Goal: Task Accomplishment & Management: Use online tool/utility

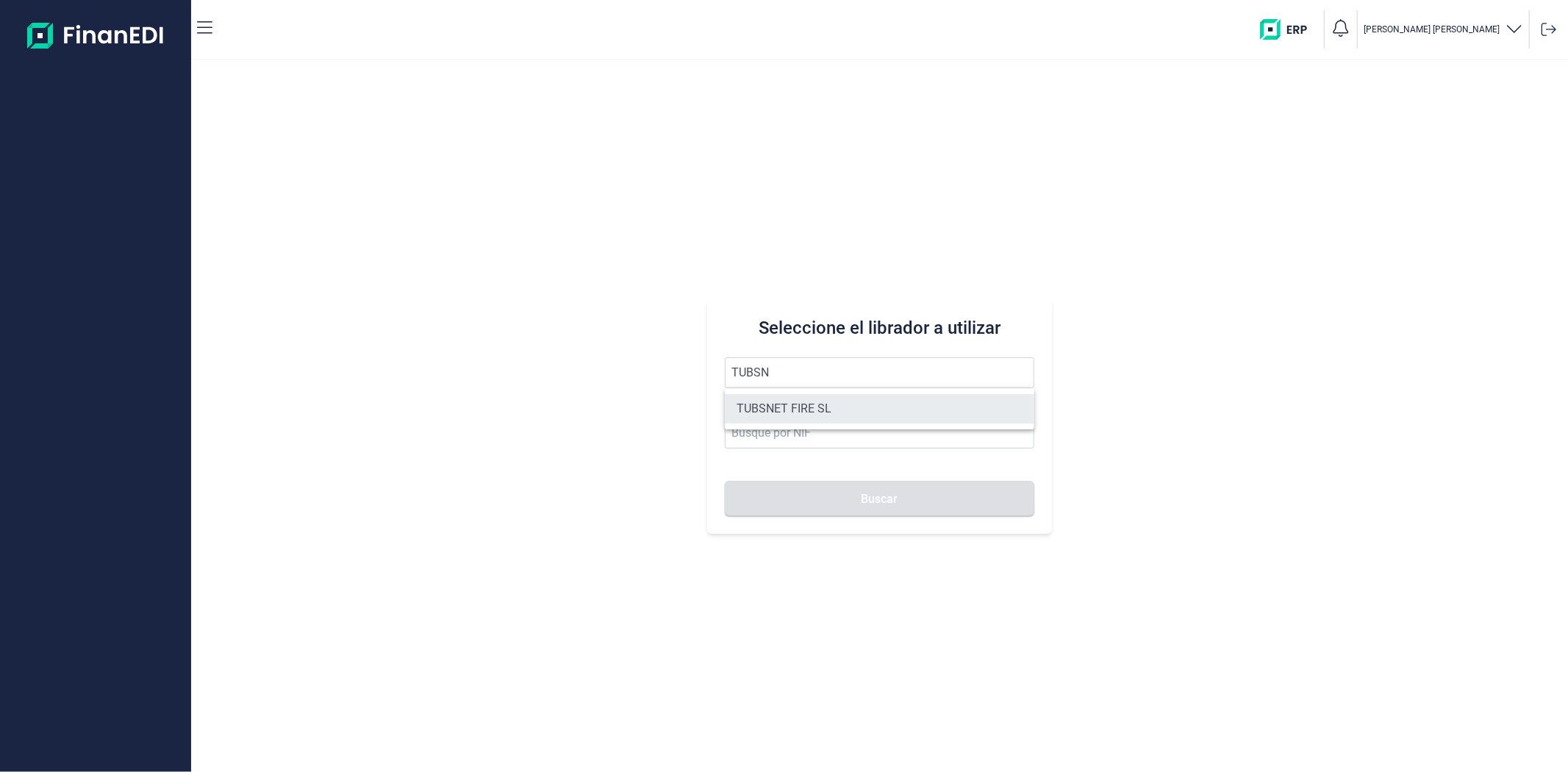
click at [866, 398] on li "TUBSNET FIRE SL" at bounding box center [879, 408] width 309 height 29
type input "TUBSNET FIRE SL"
type input "B67089441"
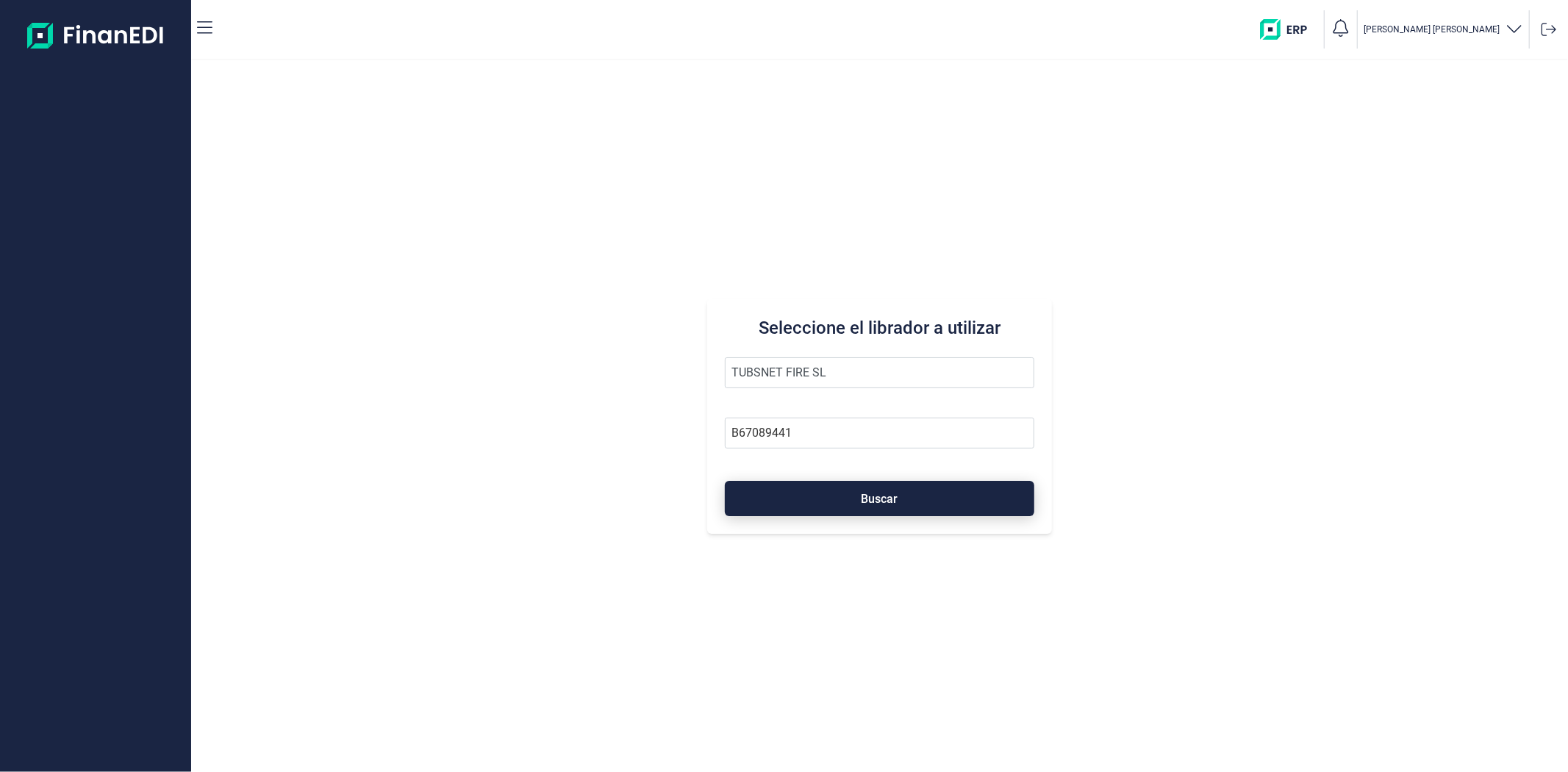
click at [885, 489] on button "Buscar" at bounding box center [879, 499] width 309 height 36
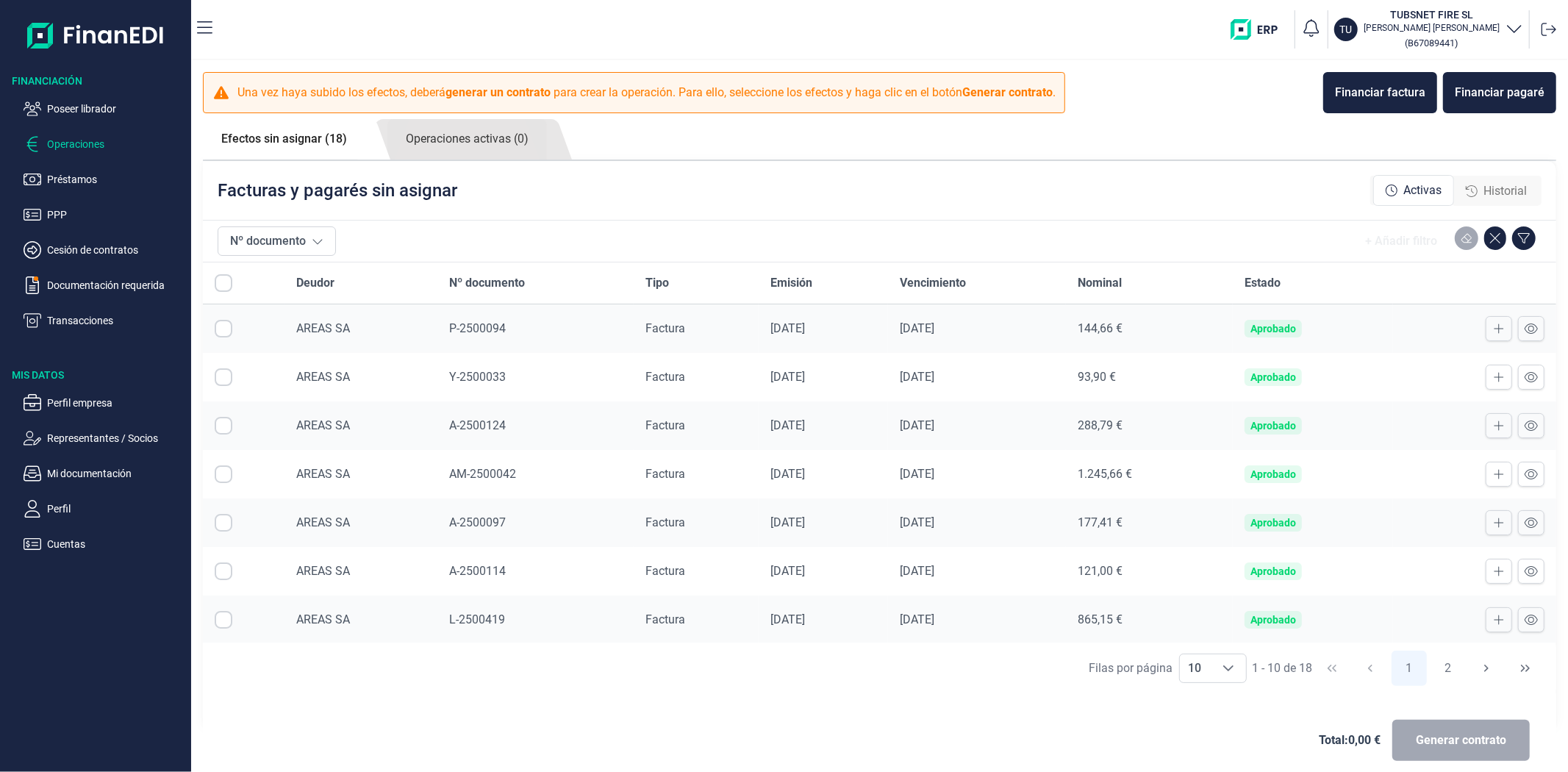
click at [224, 379] on input "Row Selected null" at bounding box center [223, 377] width 18 height 18
checkbox input "true"
click at [229, 476] on input "Row Selected null" at bounding box center [223, 474] width 18 height 18
checkbox input "true"
click at [222, 527] on input "Row Selected null" at bounding box center [223, 523] width 18 height 18
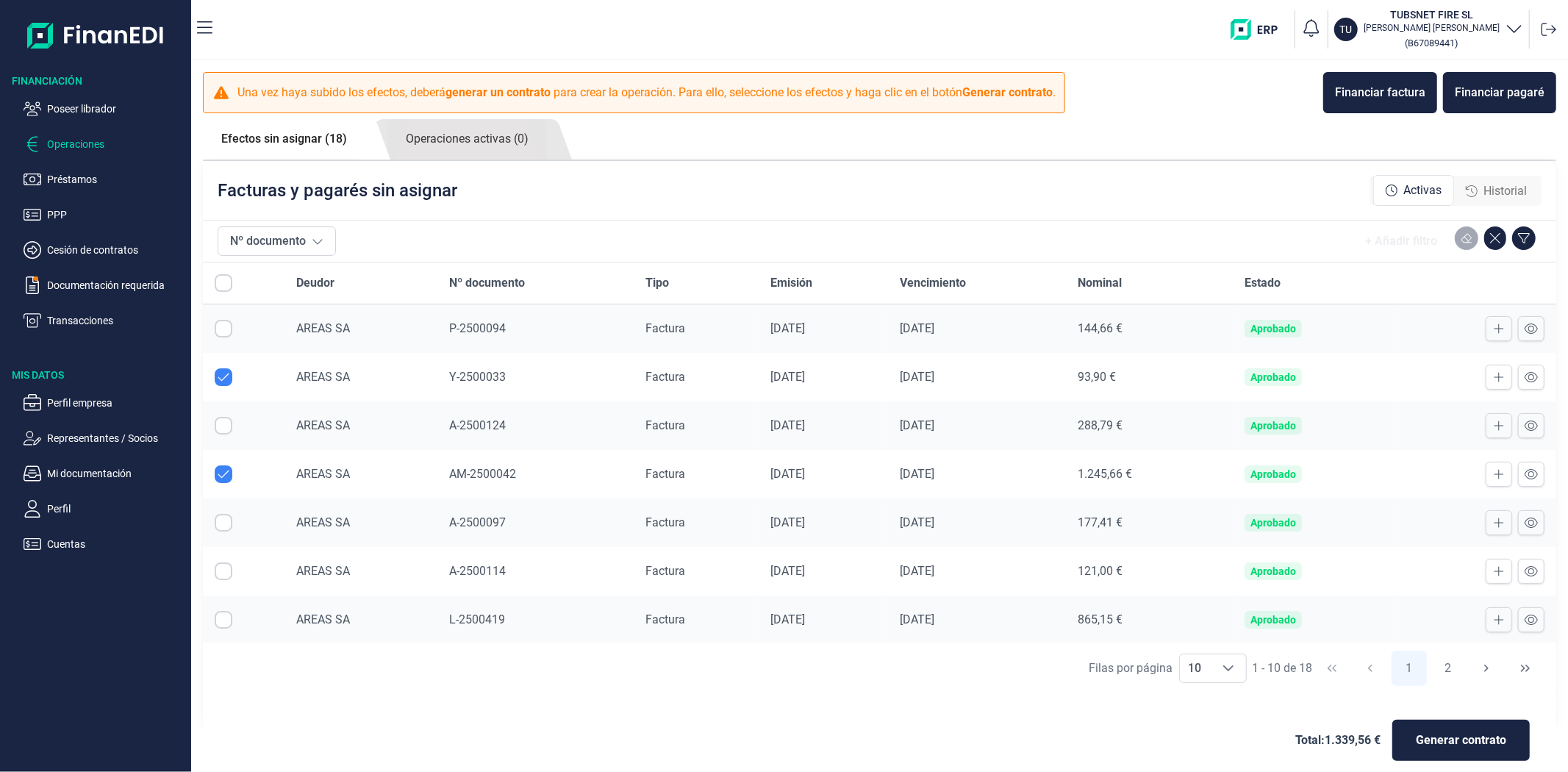
checkbox input "true"
click at [225, 574] on input "Row Selected null" at bounding box center [223, 571] width 18 height 18
checkbox input "true"
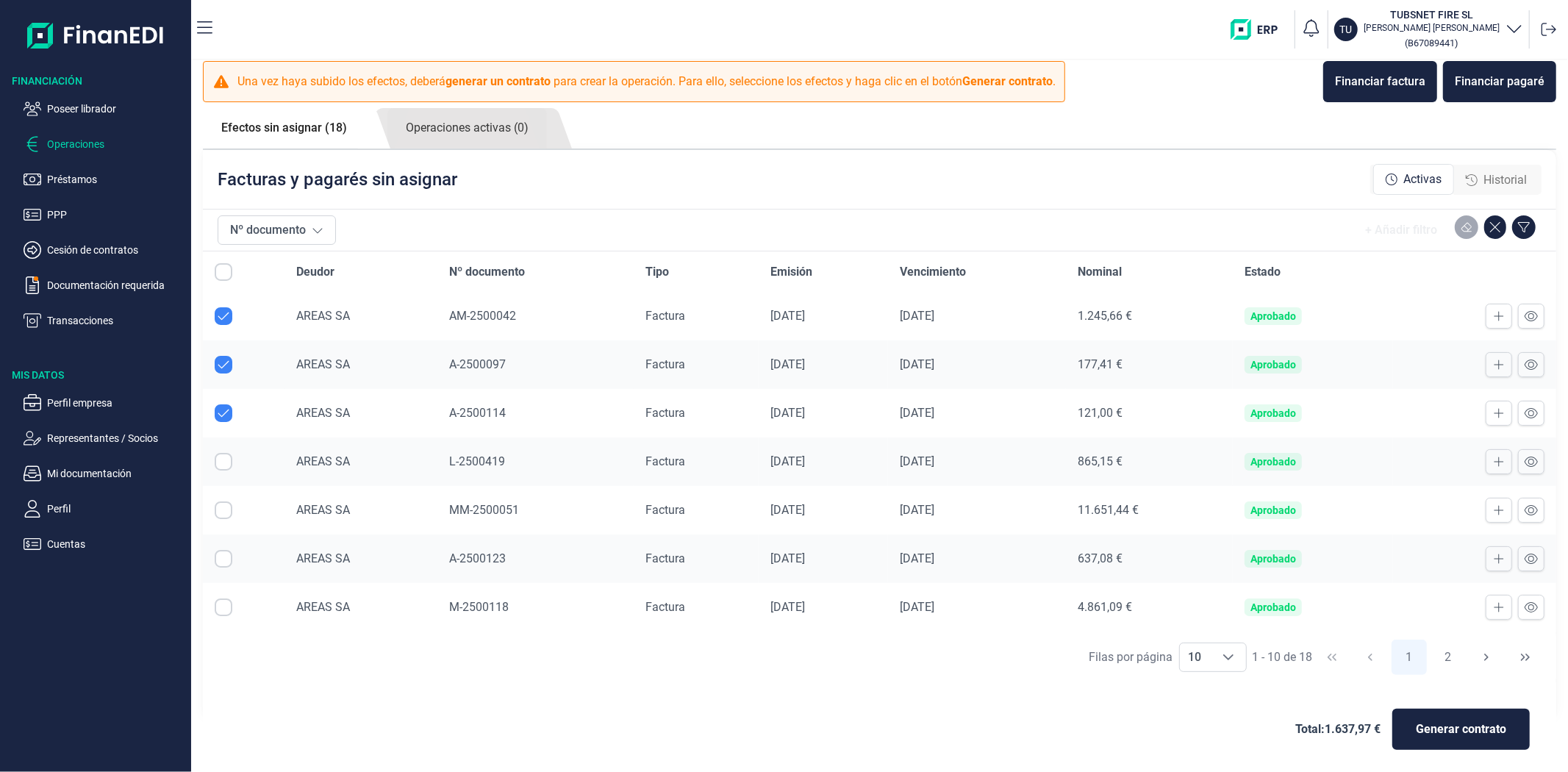
scroll to position [15, 0]
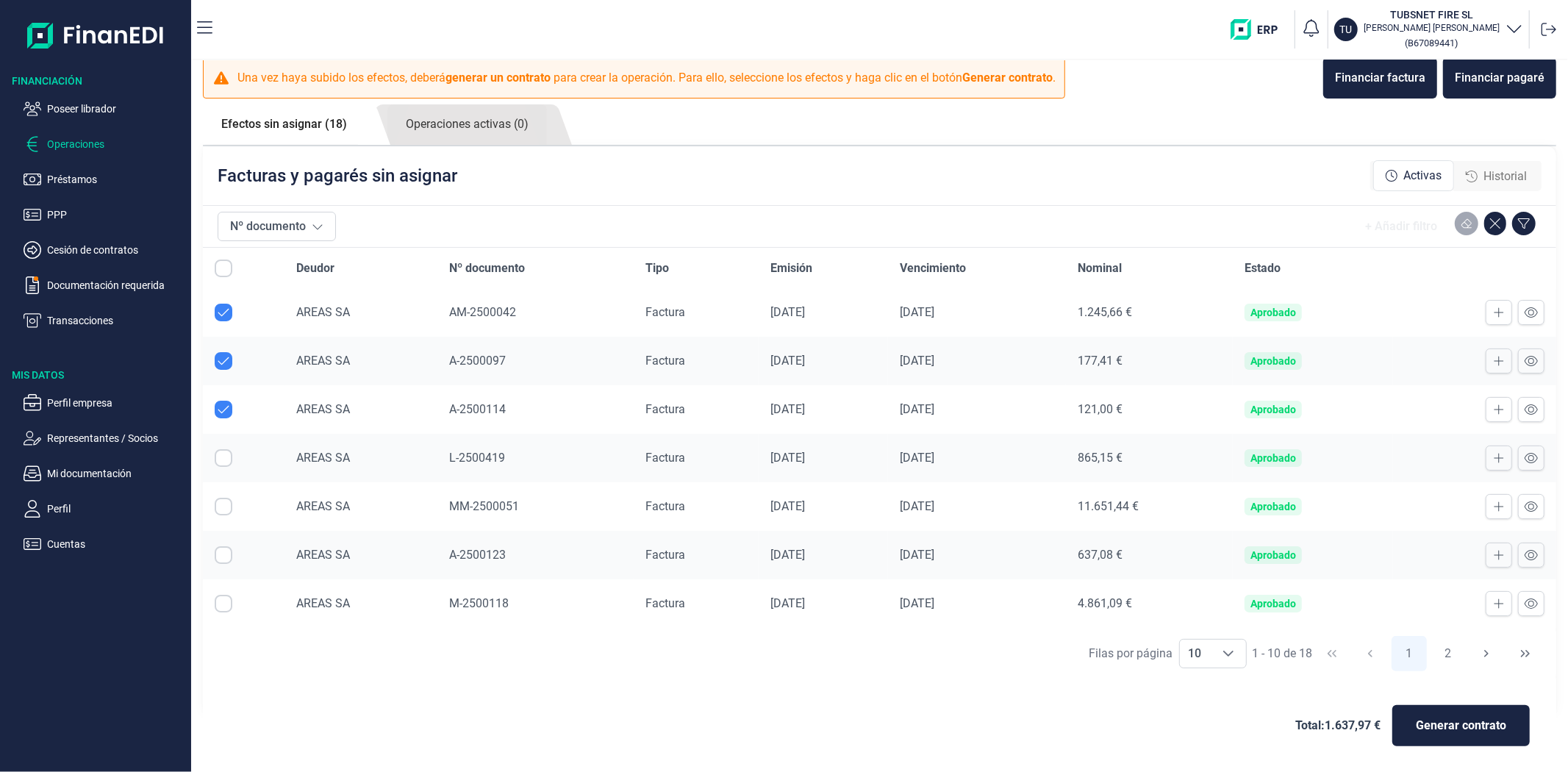
click at [224, 554] on input "Row Selected null" at bounding box center [223, 555] width 18 height 18
checkbox input "true"
click at [1200, 660] on span "10" at bounding box center [1195, 653] width 31 height 28
click at [1190, 556] on span "20" at bounding box center [1187, 551] width 13 height 14
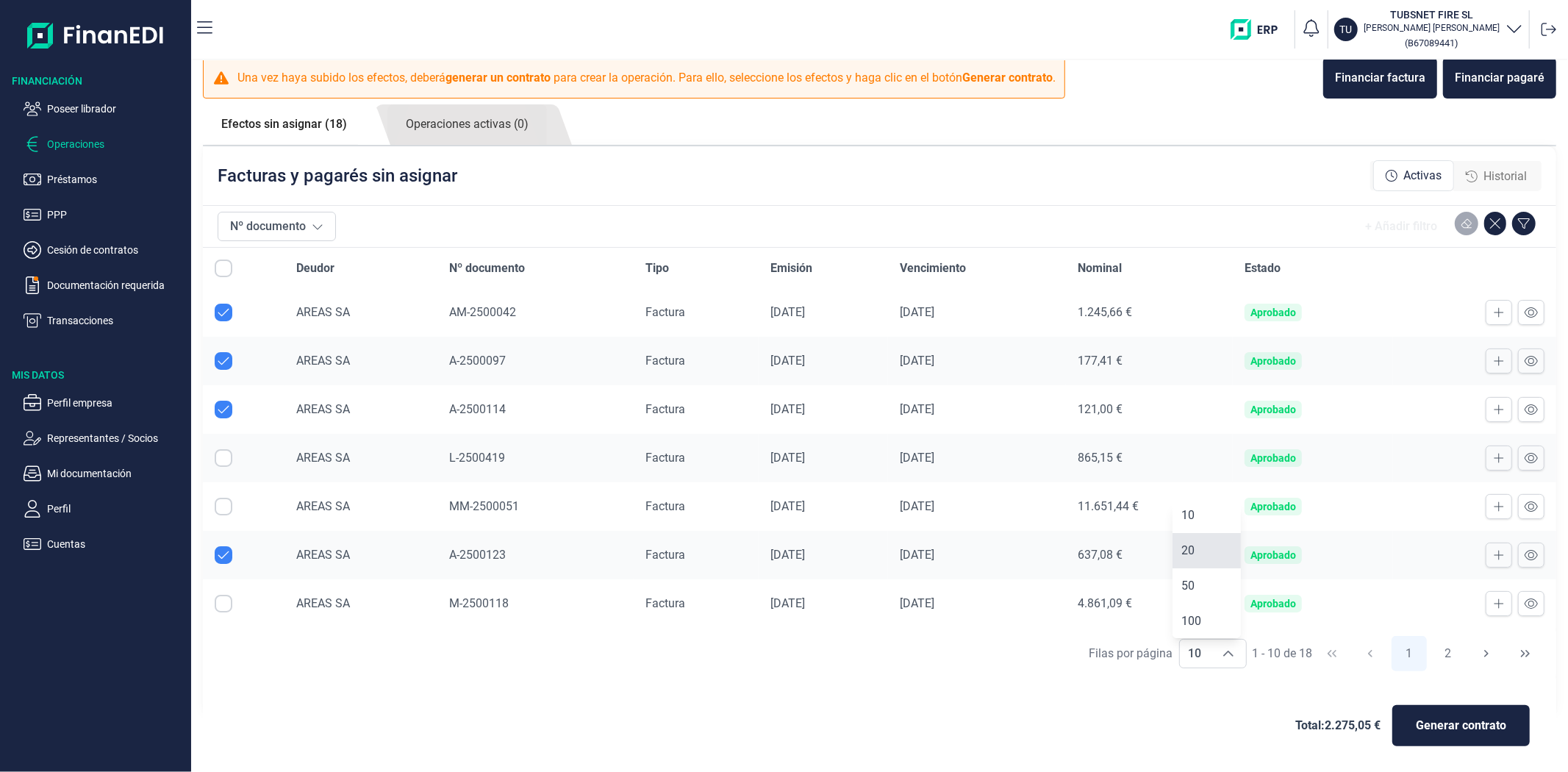
type input "20"
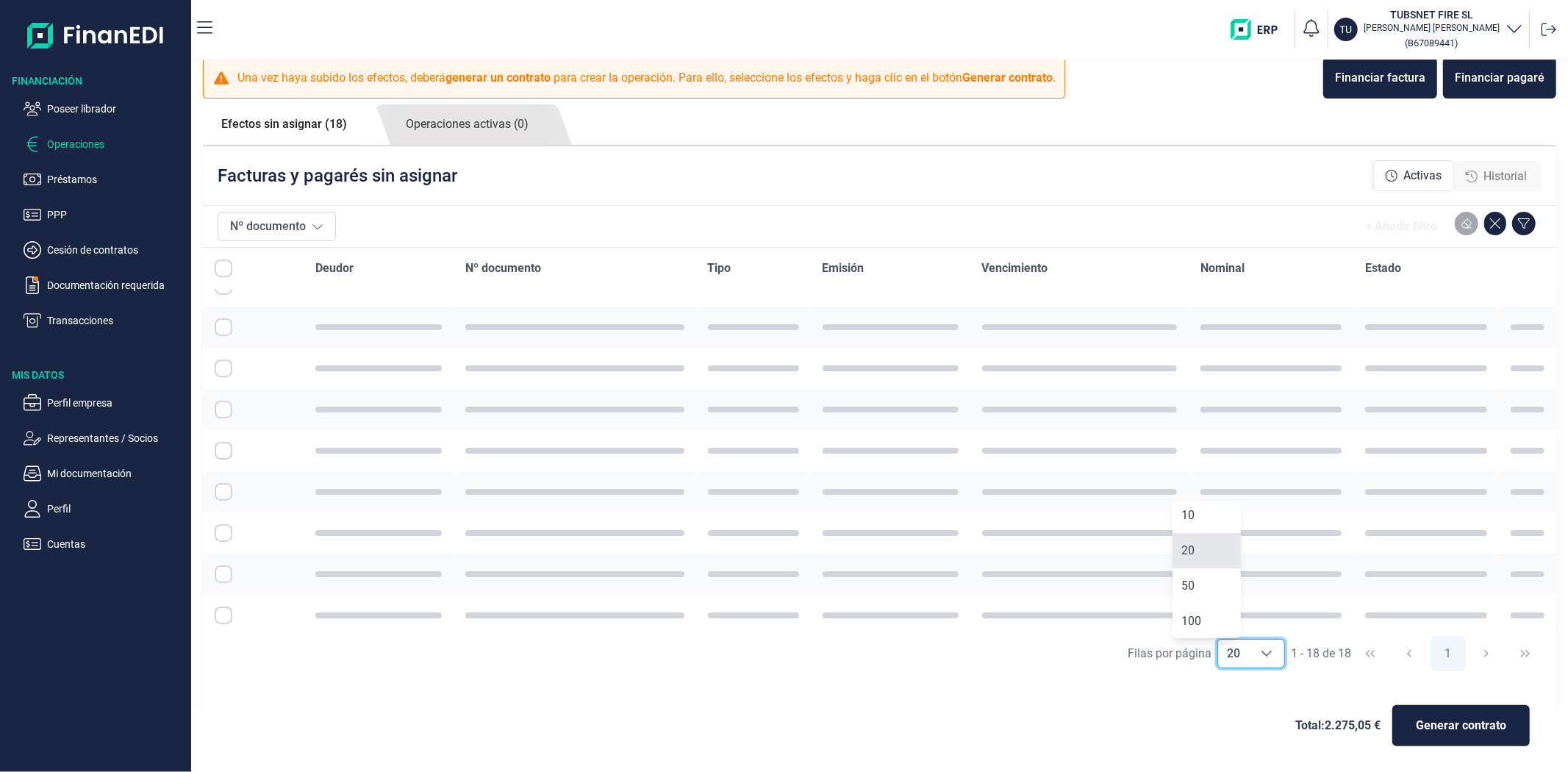
checkbox input "false"
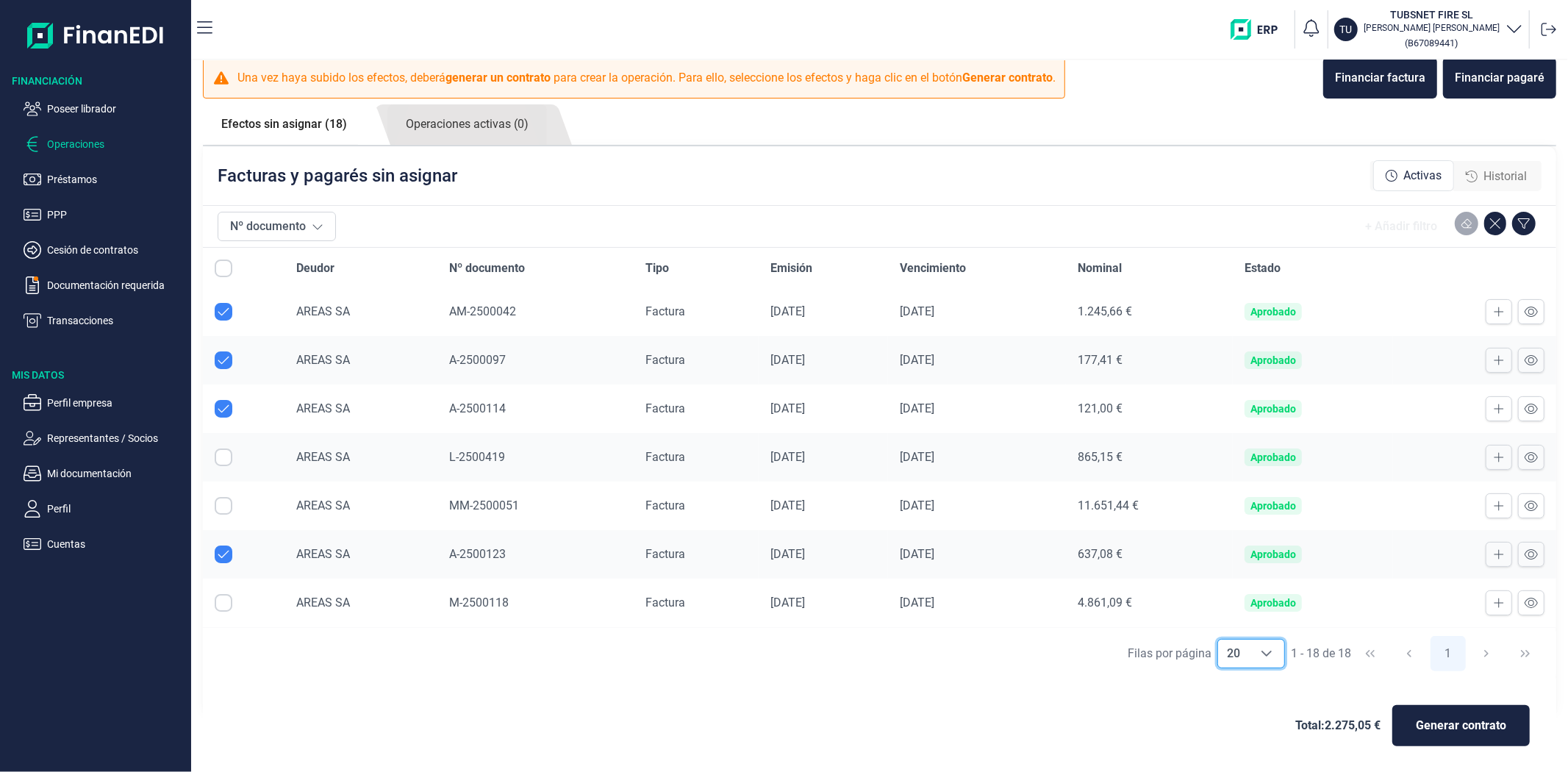
checkbox input "true"
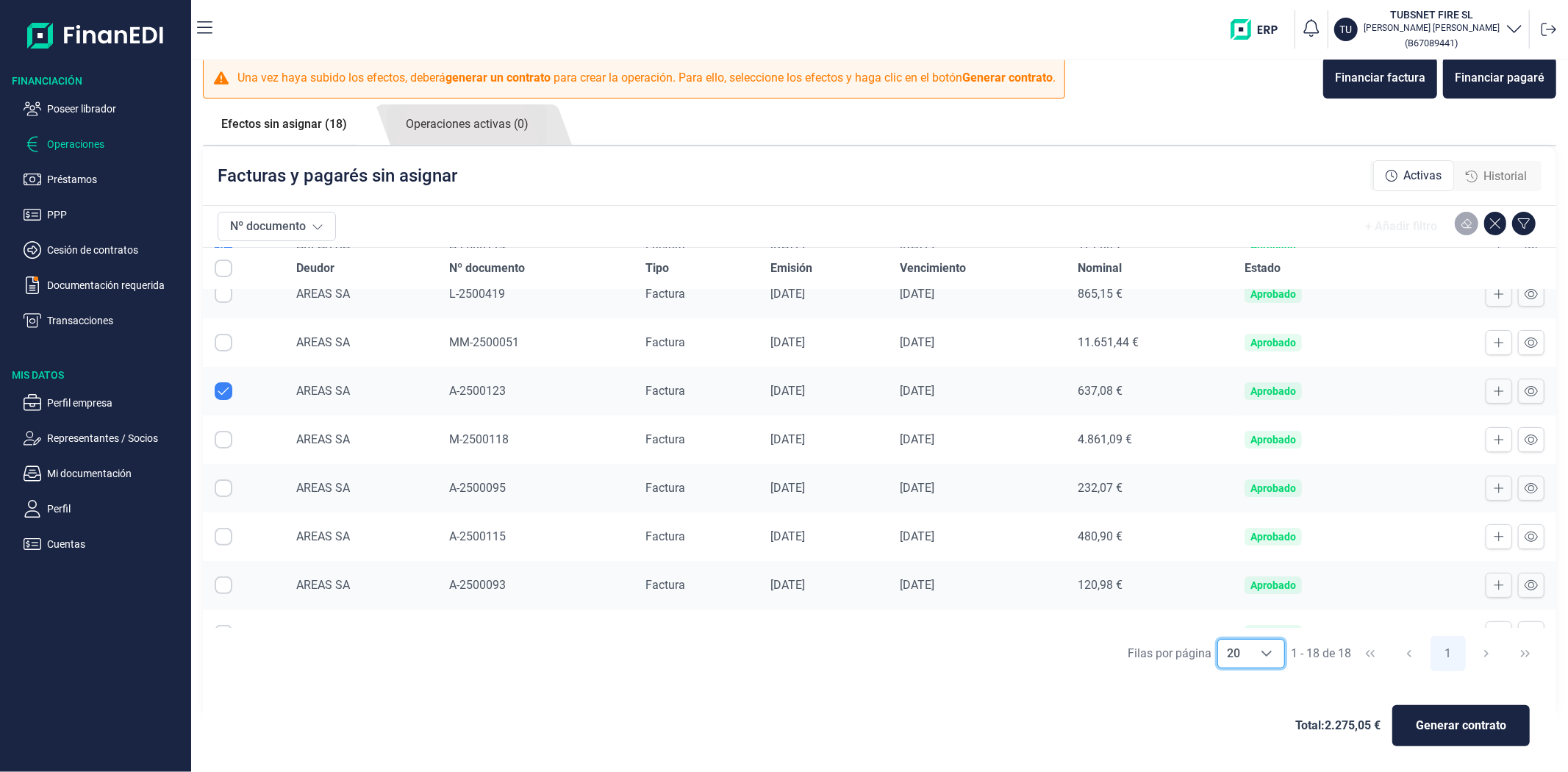
scroll to position [392, 0]
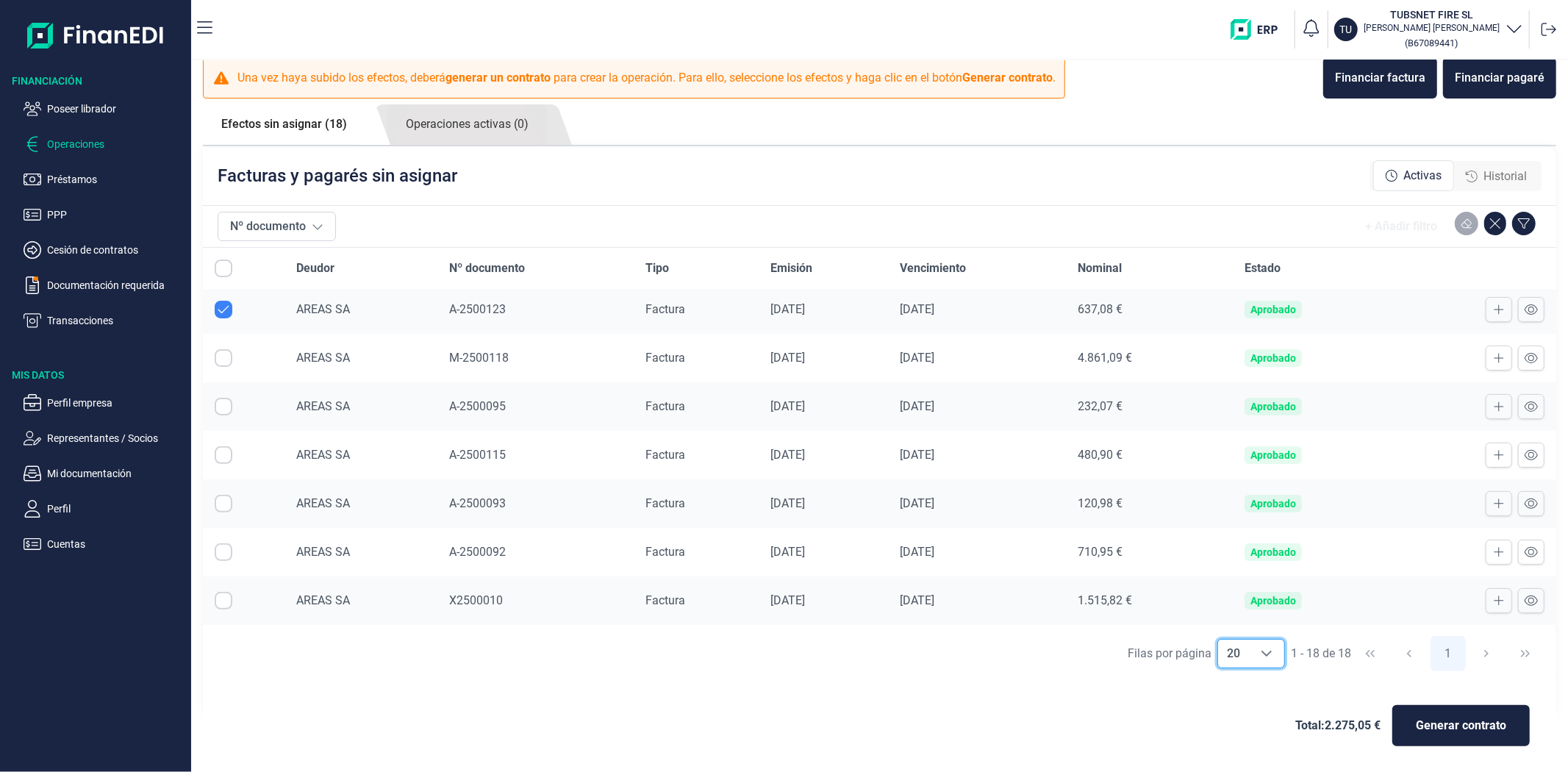
click at [228, 413] on input "Row Selected null" at bounding box center [223, 406] width 18 height 18
checkbox input "true"
click at [222, 459] on input "Row Selected null" at bounding box center [223, 455] width 18 height 18
checkbox input "true"
click at [223, 506] on input "Row Selected null" at bounding box center [223, 503] width 18 height 18
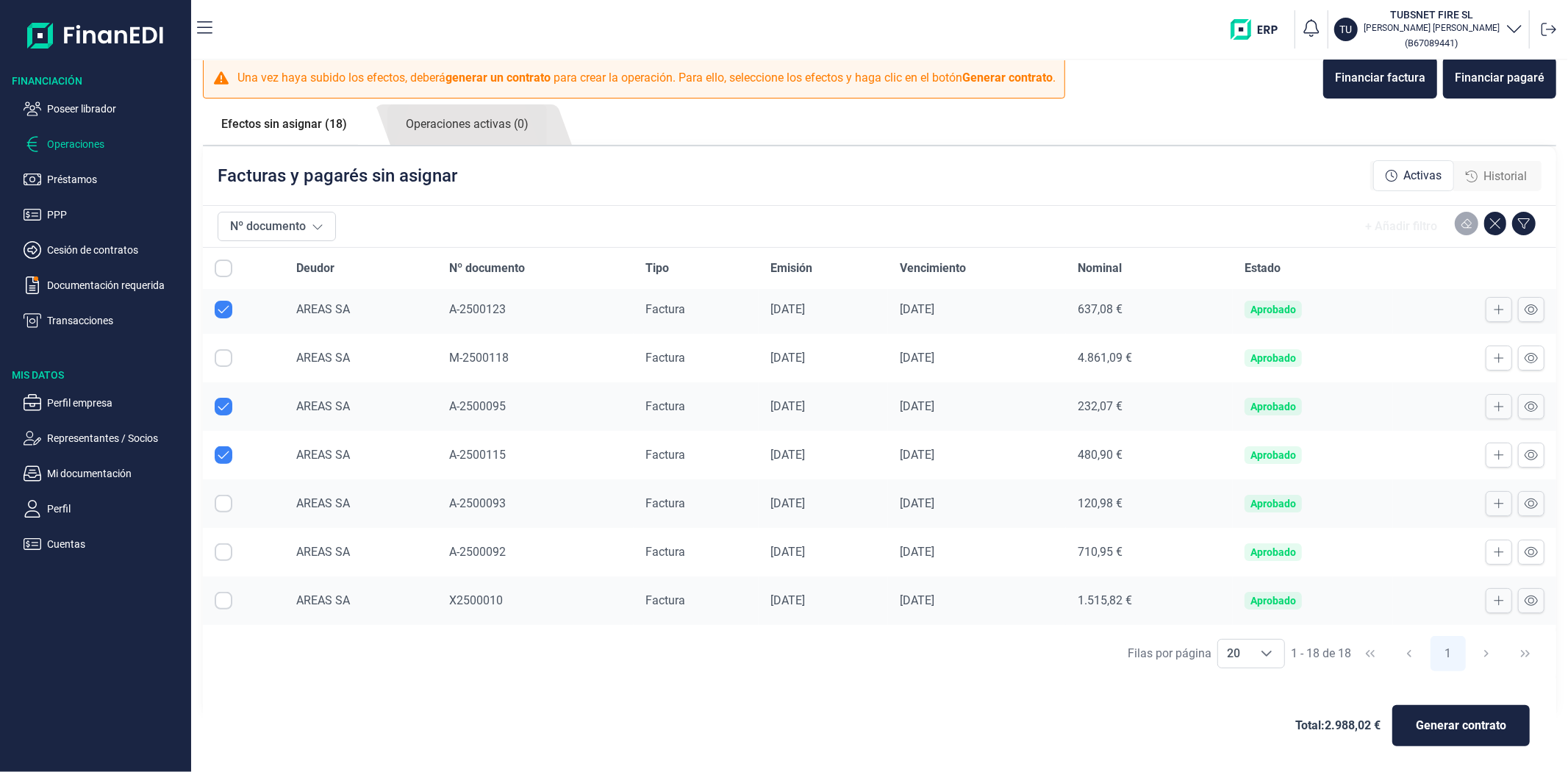
checkbox input "true"
click at [224, 556] on input "Row Selected null" at bounding box center [223, 552] width 18 height 18
checkbox input "true"
click at [222, 607] on input "Row Selected null" at bounding box center [223, 600] width 18 height 18
checkbox input "true"
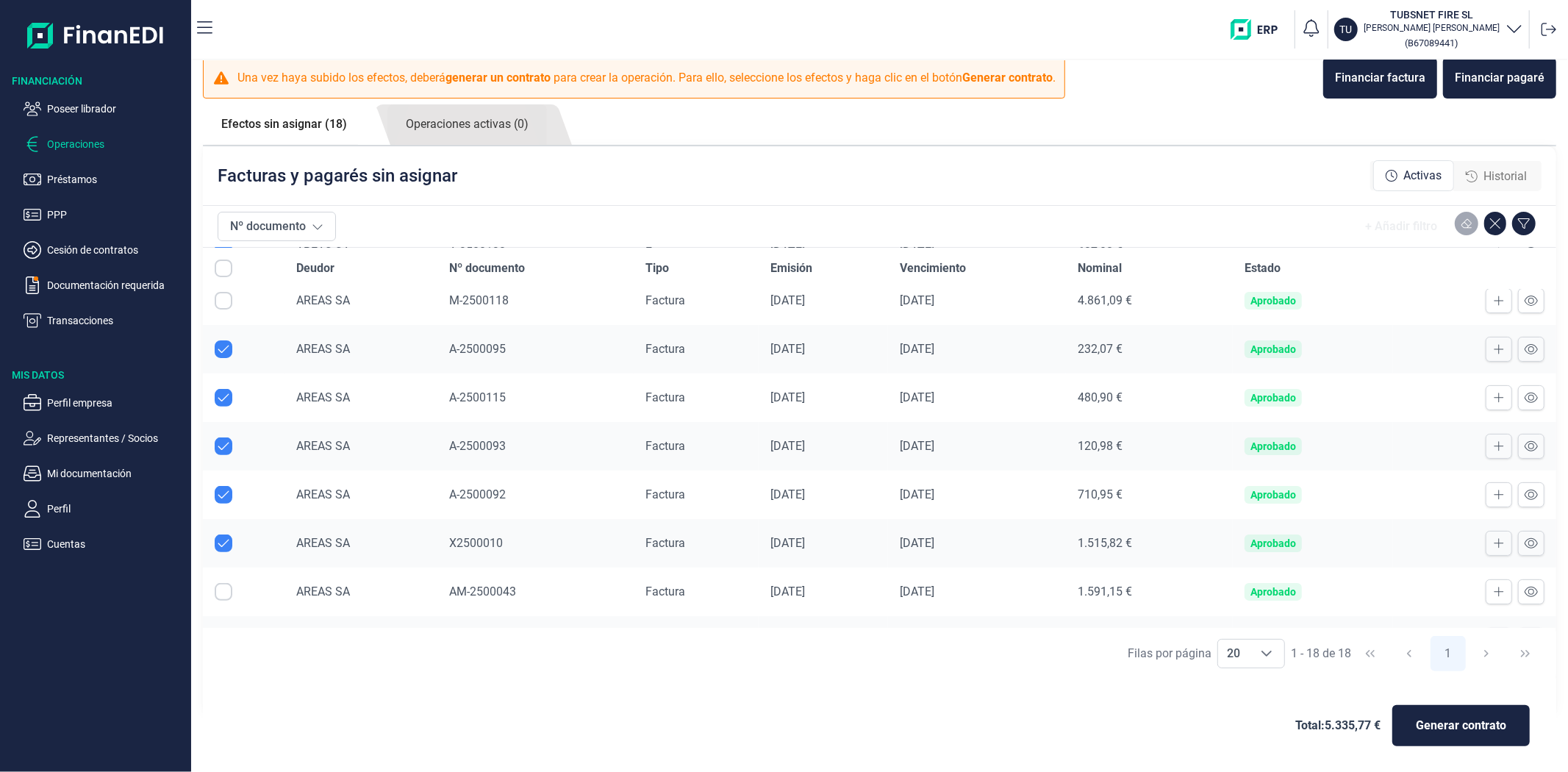
scroll to position [474, 0]
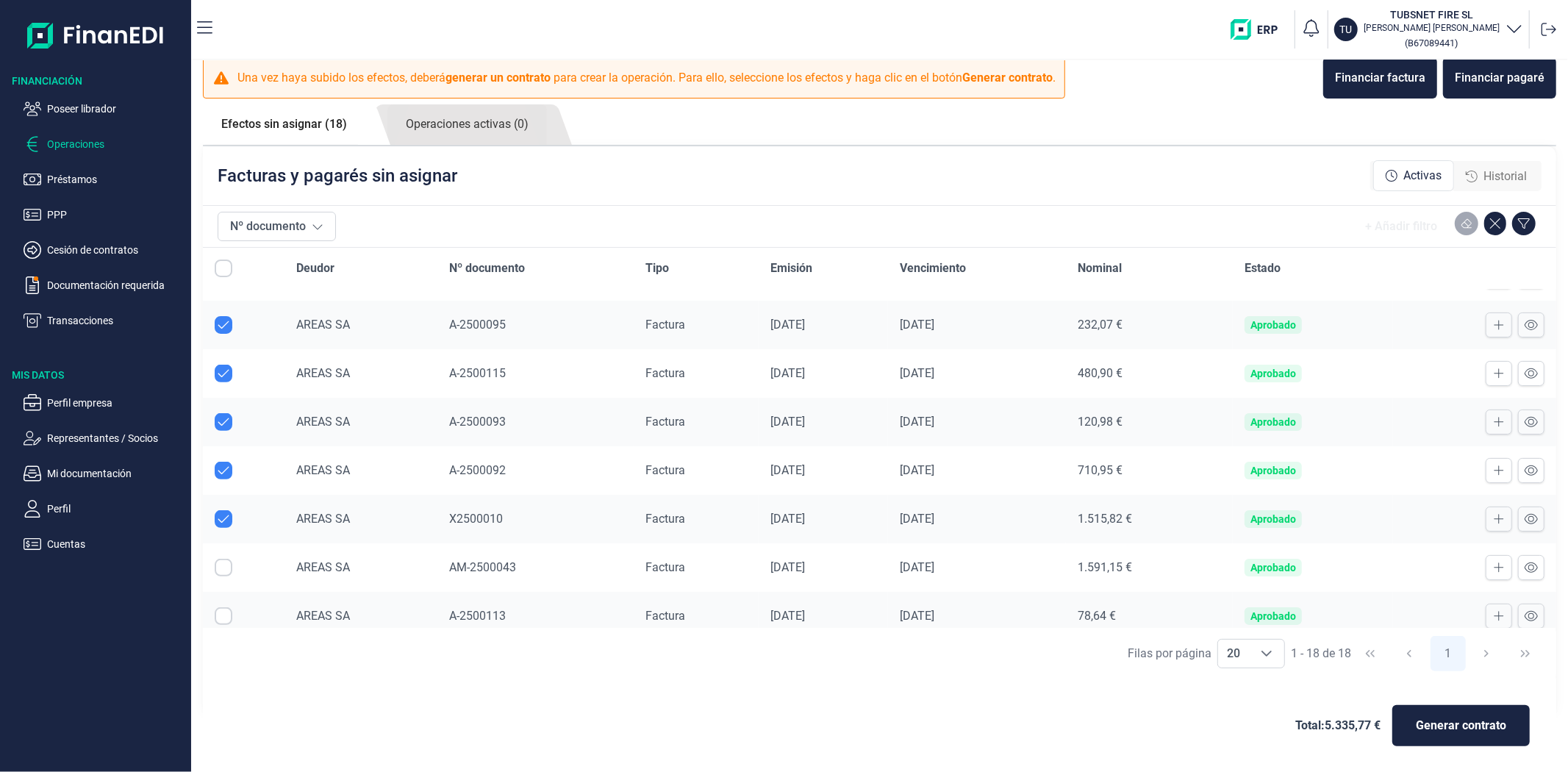
click at [219, 569] on input "Row Selected null" at bounding box center [223, 567] width 18 height 18
checkbox input "true"
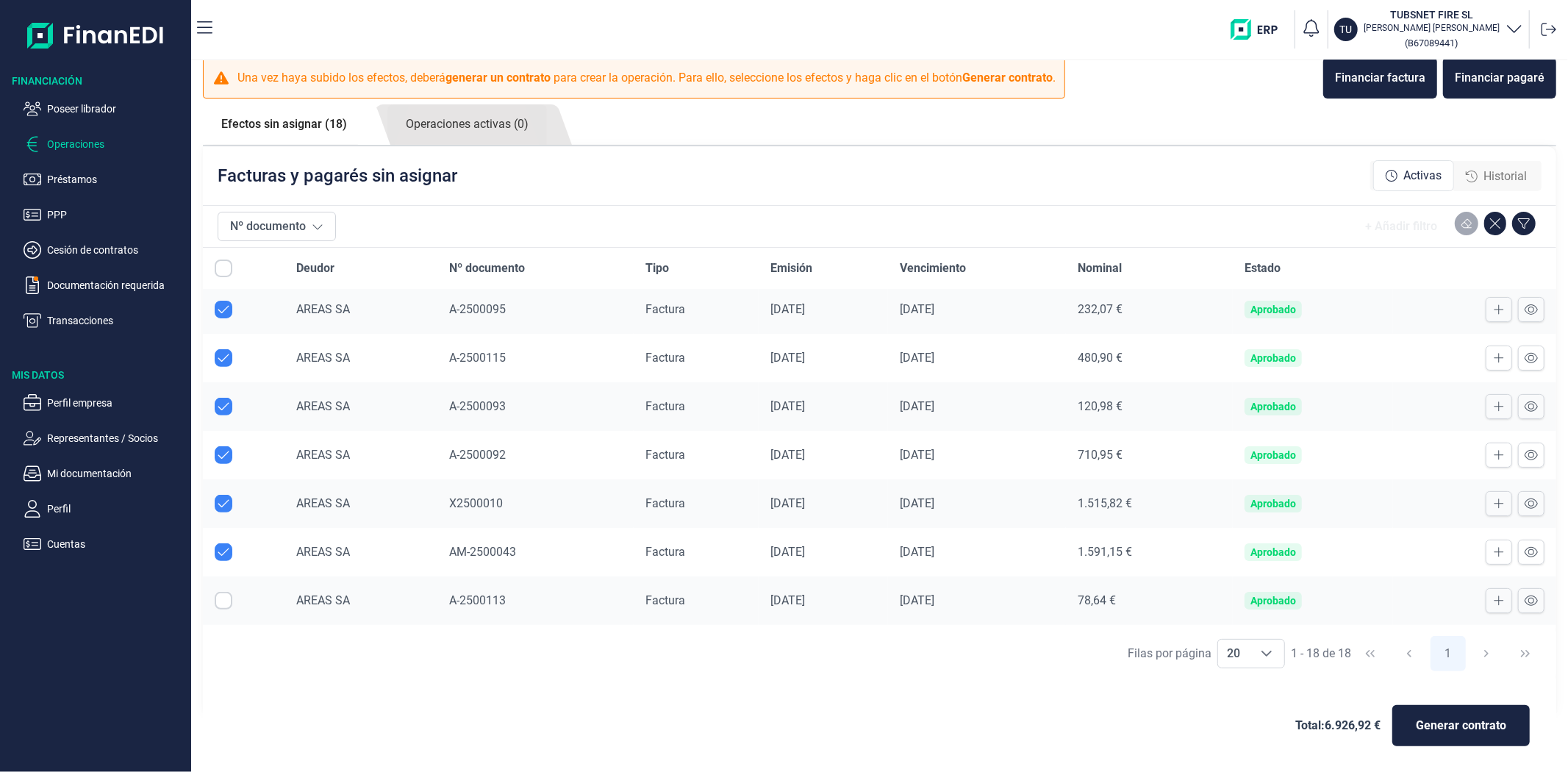
scroll to position [536, 0]
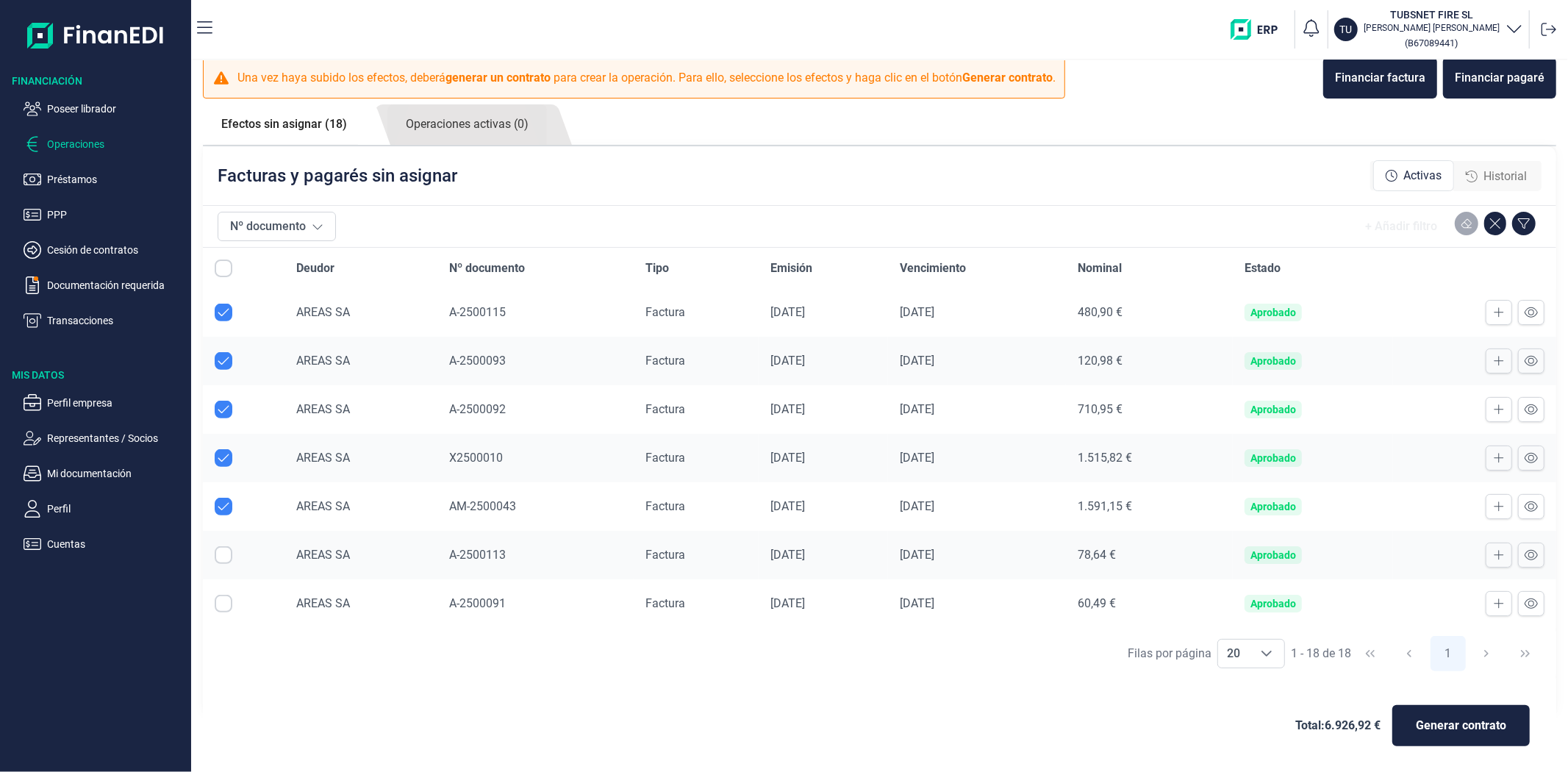
click at [224, 605] on input "Row Selected null" at bounding box center [223, 604] width 18 height 18
checkbox input "true"
click at [1482, 718] on span "Generar contrato" at bounding box center [1461, 726] width 91 height 18
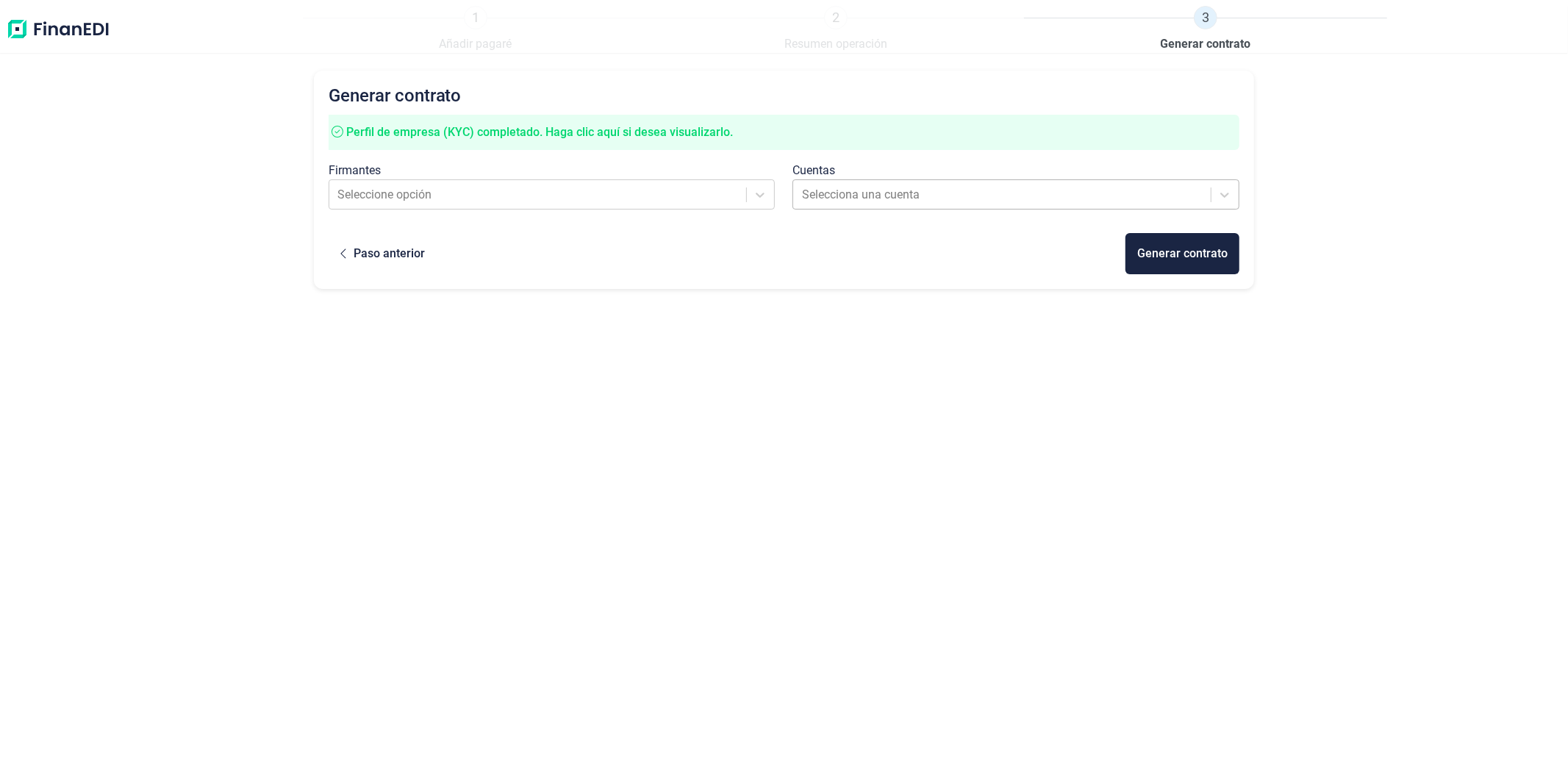
click at [840, 197] on div at bounding box center [1002, 194] width 401 height 20
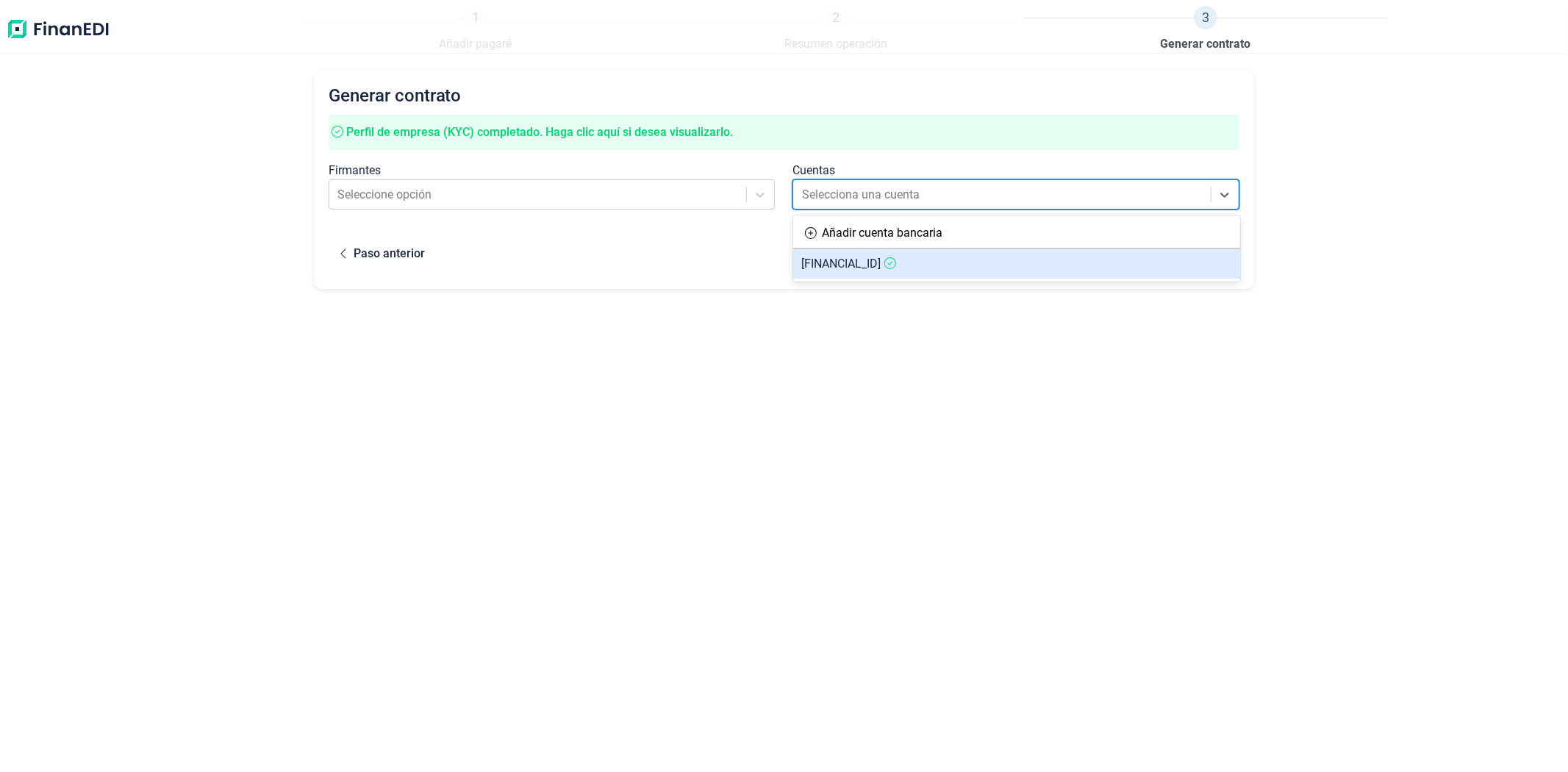
click at [841, 269] on article "[FINANCIAL_ID]" at bounding box center [1017, 263] width 447 height 29
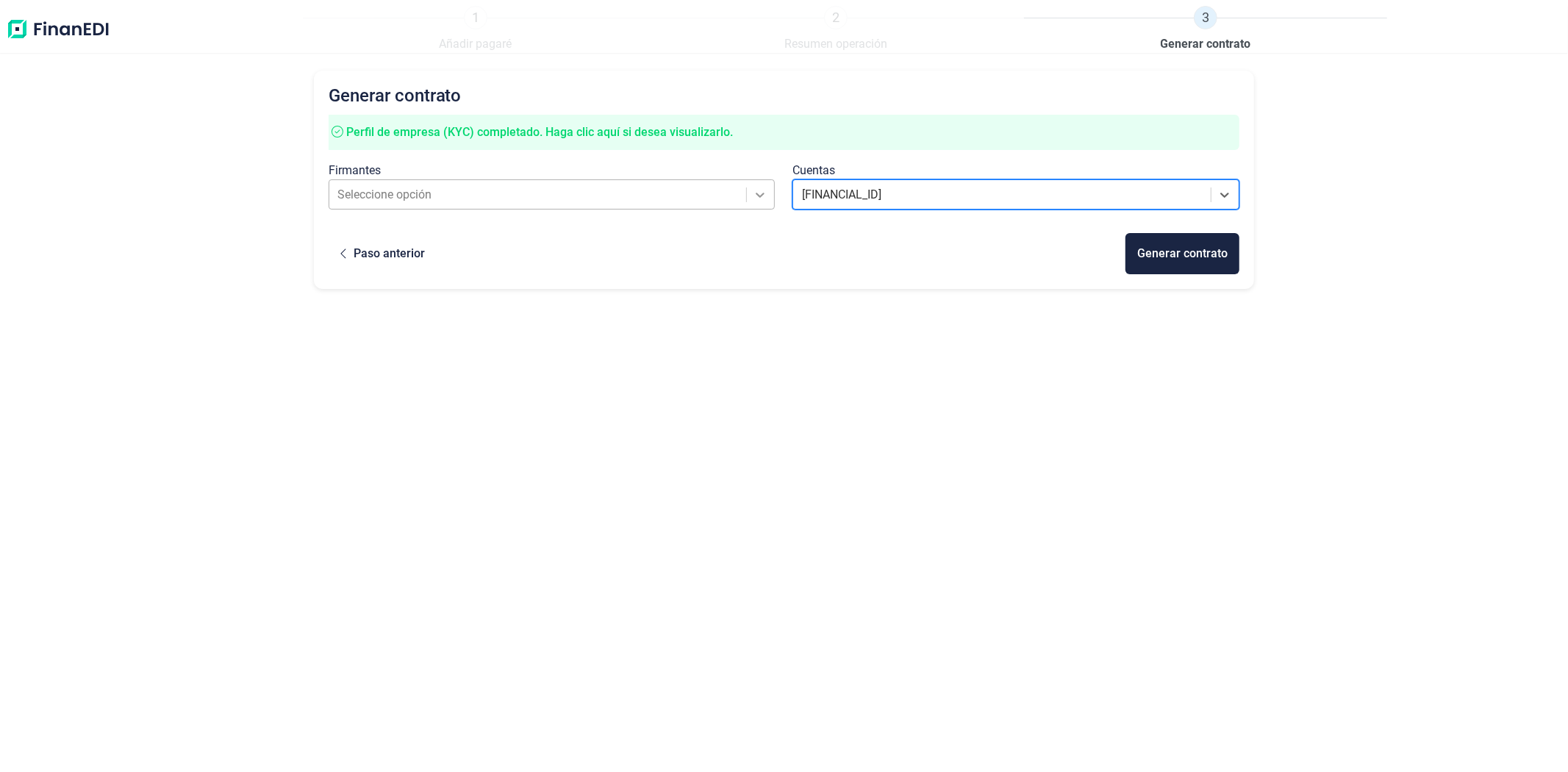
click at [756, 196] on icon at bounding box center [760, 195] width 15 height 15
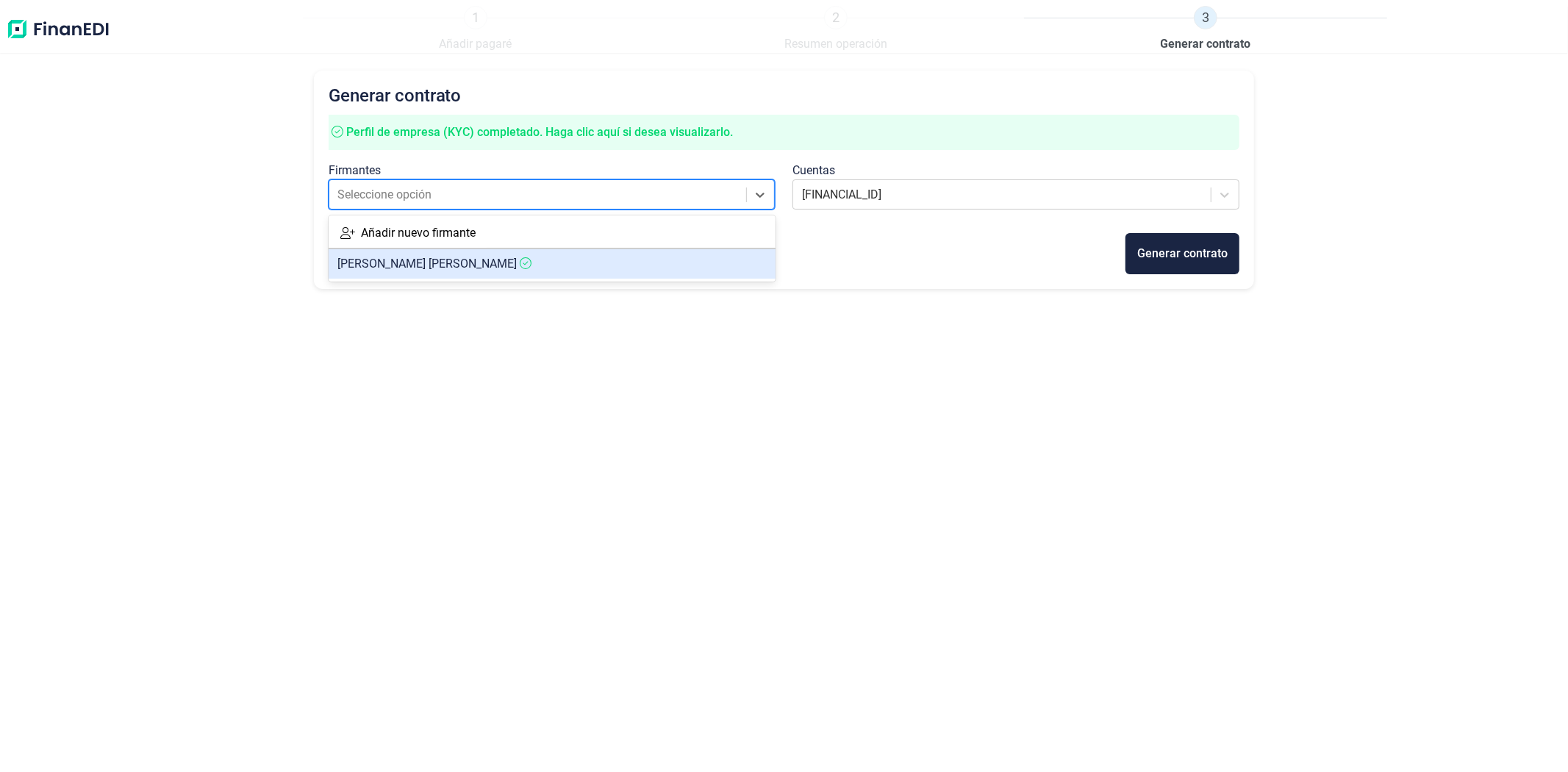
click at [728, 267] on article "[PERSON_NAME]" at bounding box center [552, 263] width 447 height 29
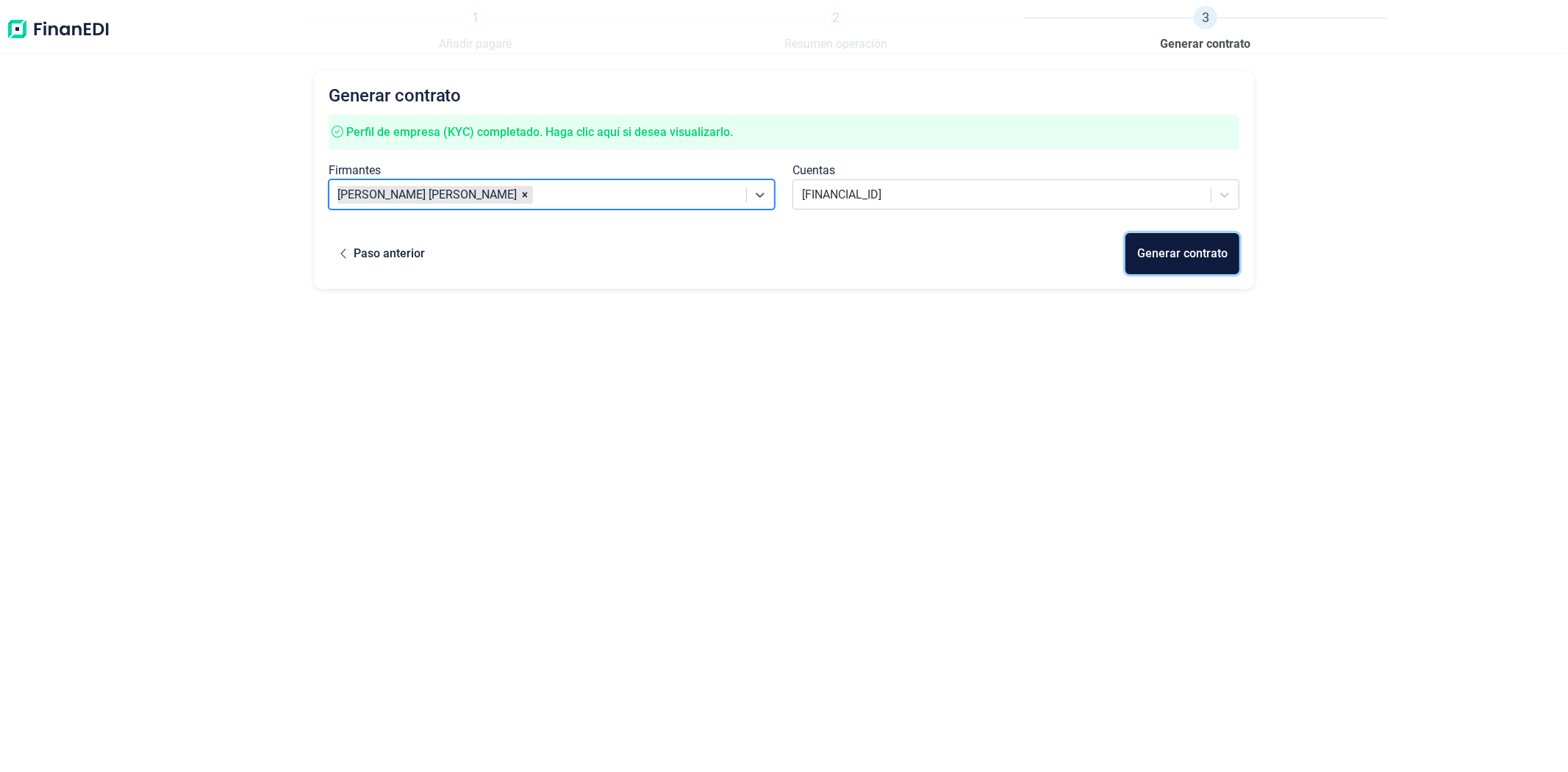
click at [1155, 245] on div "Generar contrato" at bounding box center [1183, 253] width 91 height 18
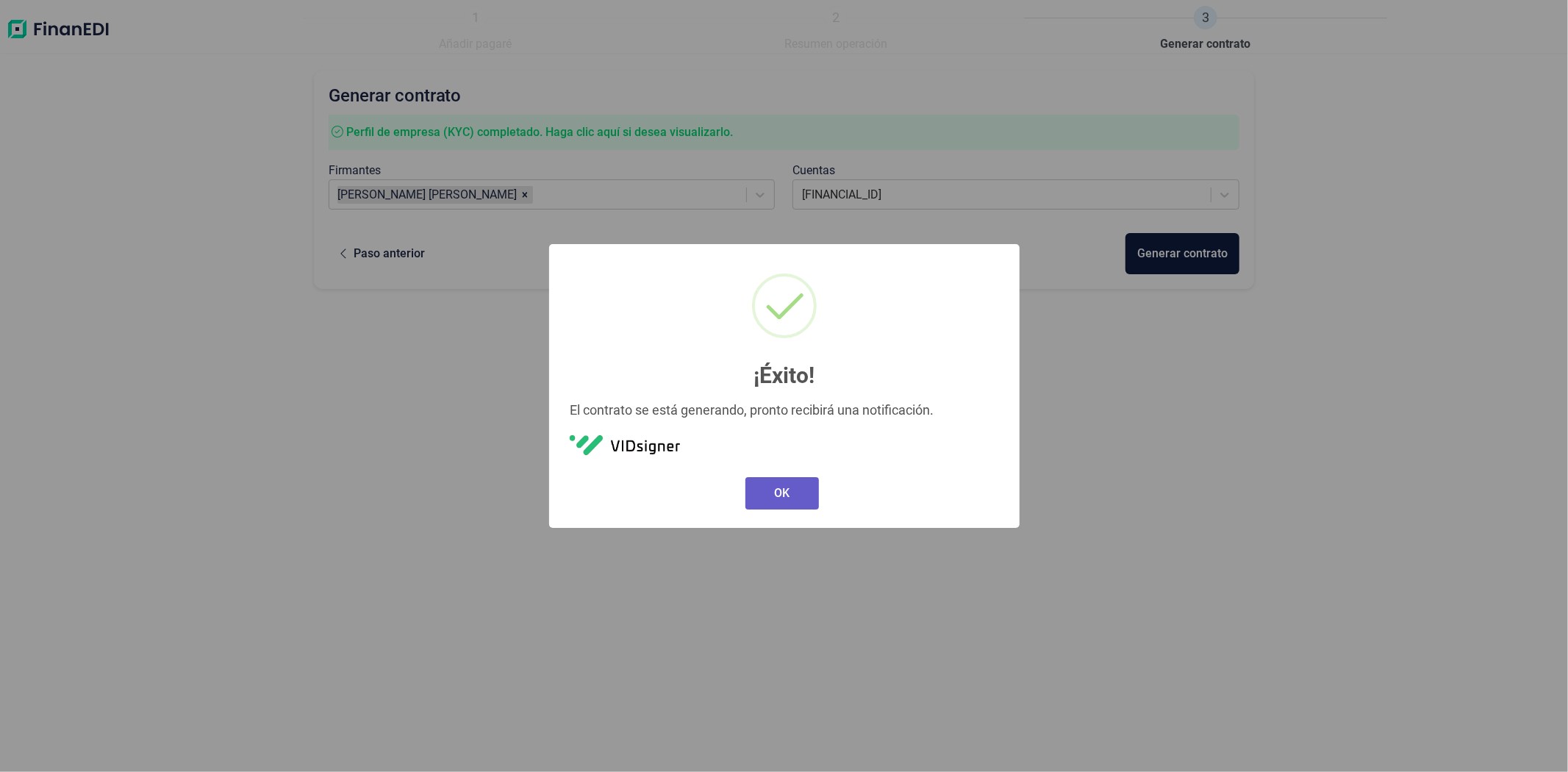
click at [792, 496] on button "OK" at bounding box center [782, 494] width 74 height 32
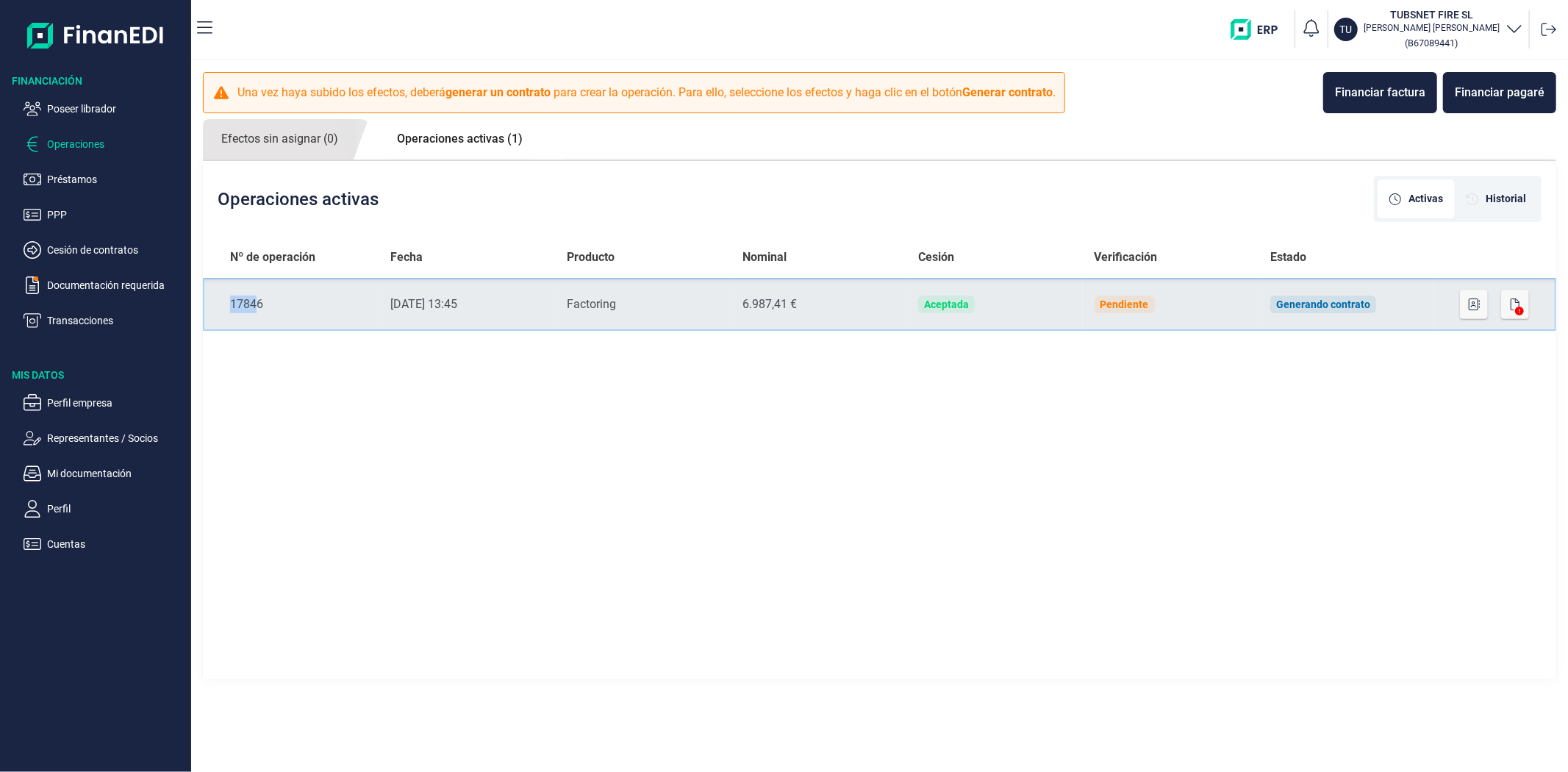
drag, startPoint x: 257, startPoint y: 311, endPoint x: 231, endPoint y: 311, distance: 26.0
click at [231, 311] on div "17846" at bounding box center [299, 304] width 138 height 18
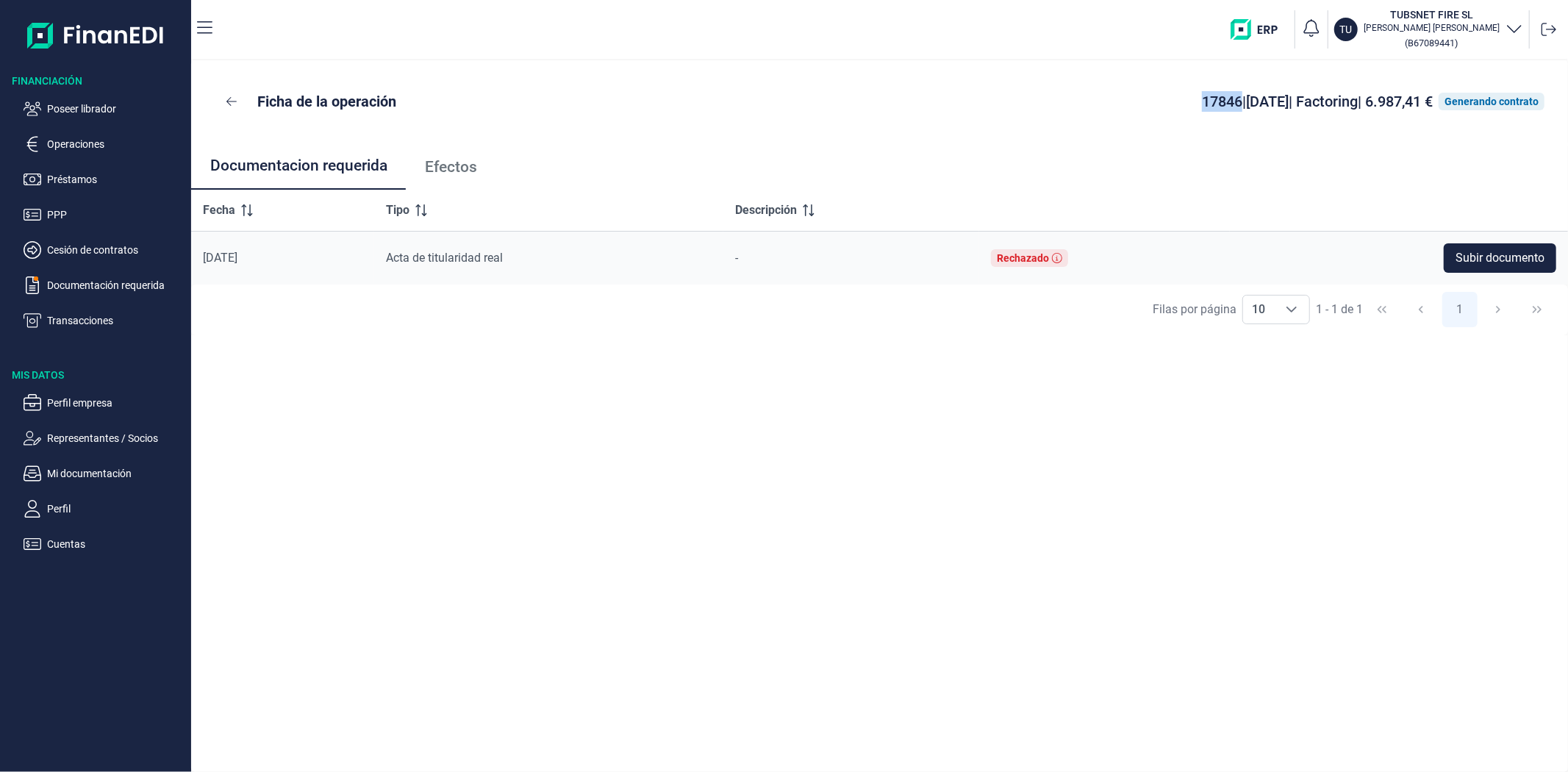
drag, startPoint x: 1146, startPoint y: 103, endPoint x: 1189, endPoint y: 105, distance: 43.0
click at [1189, 105] on div "17846 | [DATE] | Factoring | 6.987,41 € Generando contrato" at bounding box center [1338, 101] width 414 height 20
copy span "17846"
drag, startPoint x: 675, startPoint y: 86, endPoint x: 565, endPoint y: 70, distance: 111.2
click at [675, 86] on div "Ficha de la operación 17846 | [DATE] | Factoring | 6.987,41 € Generando contrato" at bounding box center [879, 101] width 1330 height 36
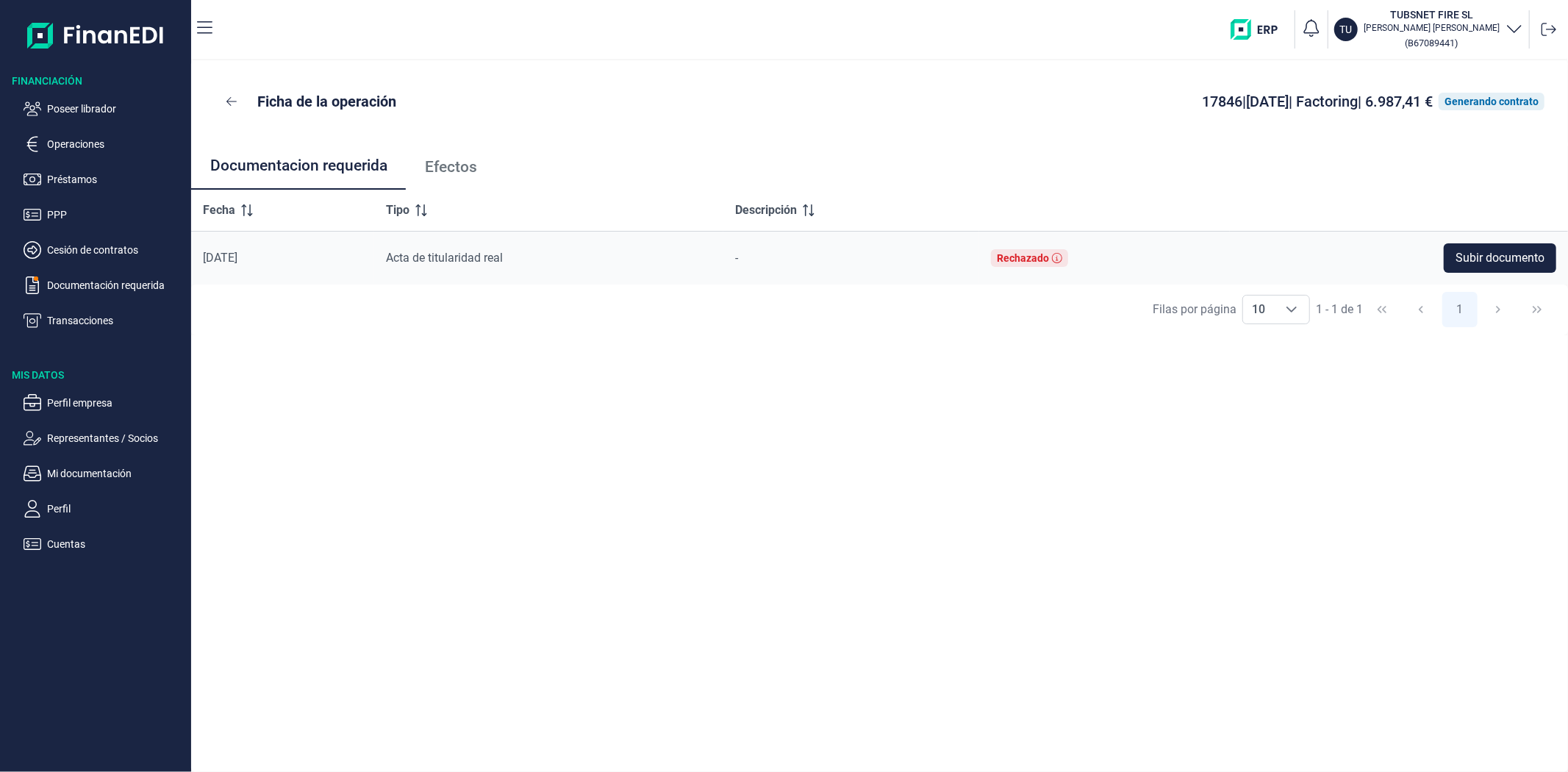
click at [682, 123] on div "Ficha de la operación 17846 | [DATE] | Factoring | 6.987,41 € Generando contrato" at bounding box center [880, 101] width 1377 height 83
click at [812, 406] on div "Ficha de la operación 17846 | [DATE] | Factoring | 6.987,41 € Generando contrat…" at bounding box center [880, 416] width 1377 height 712
click at [342, 262] on div "[DATE]" at bounding box center [282, 258] width 159 height 15
click at [106, 142] on p "Operaciones" at bounding box center [116, 144] width 138 height 18
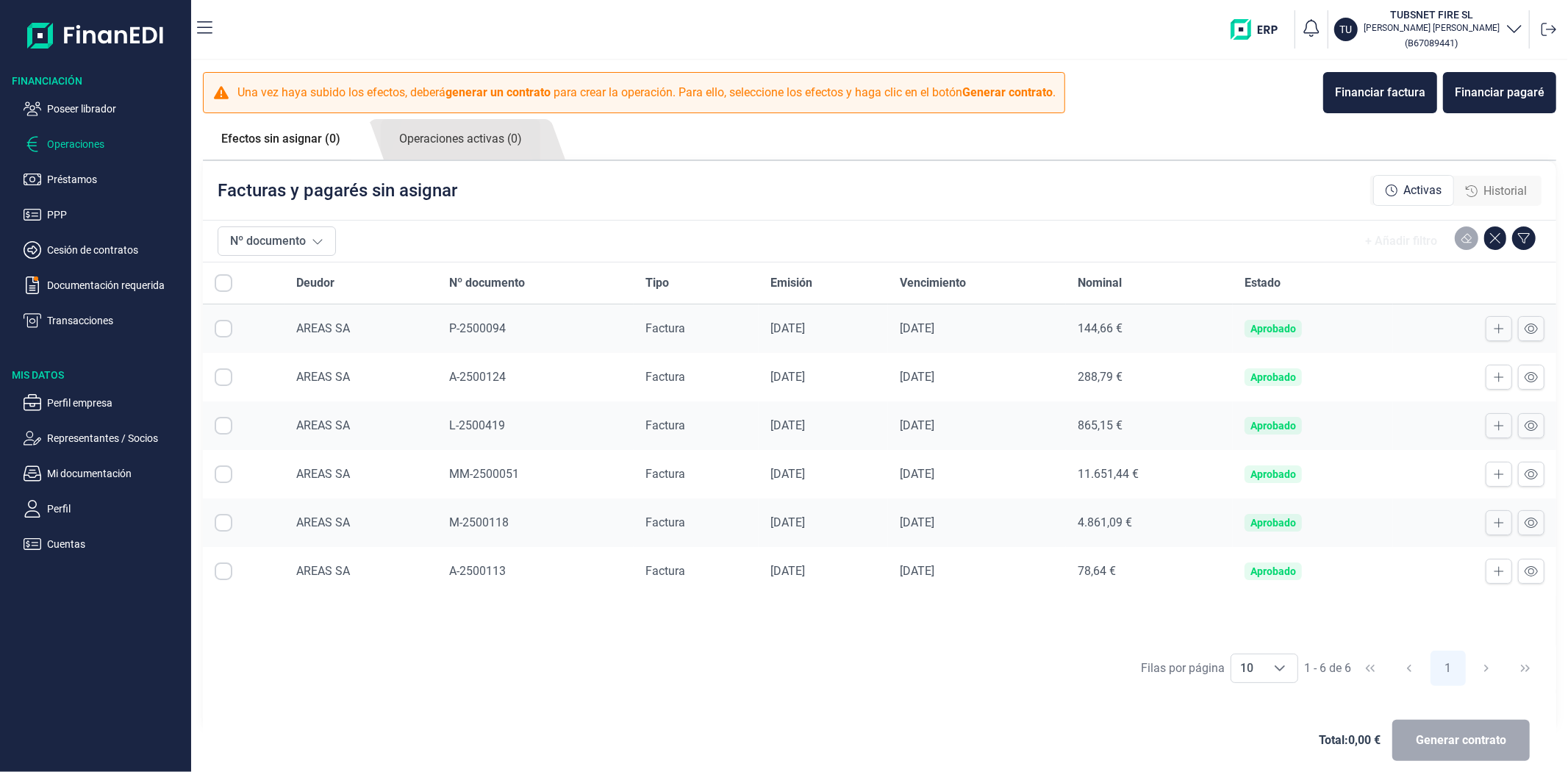
checkbox input "true"
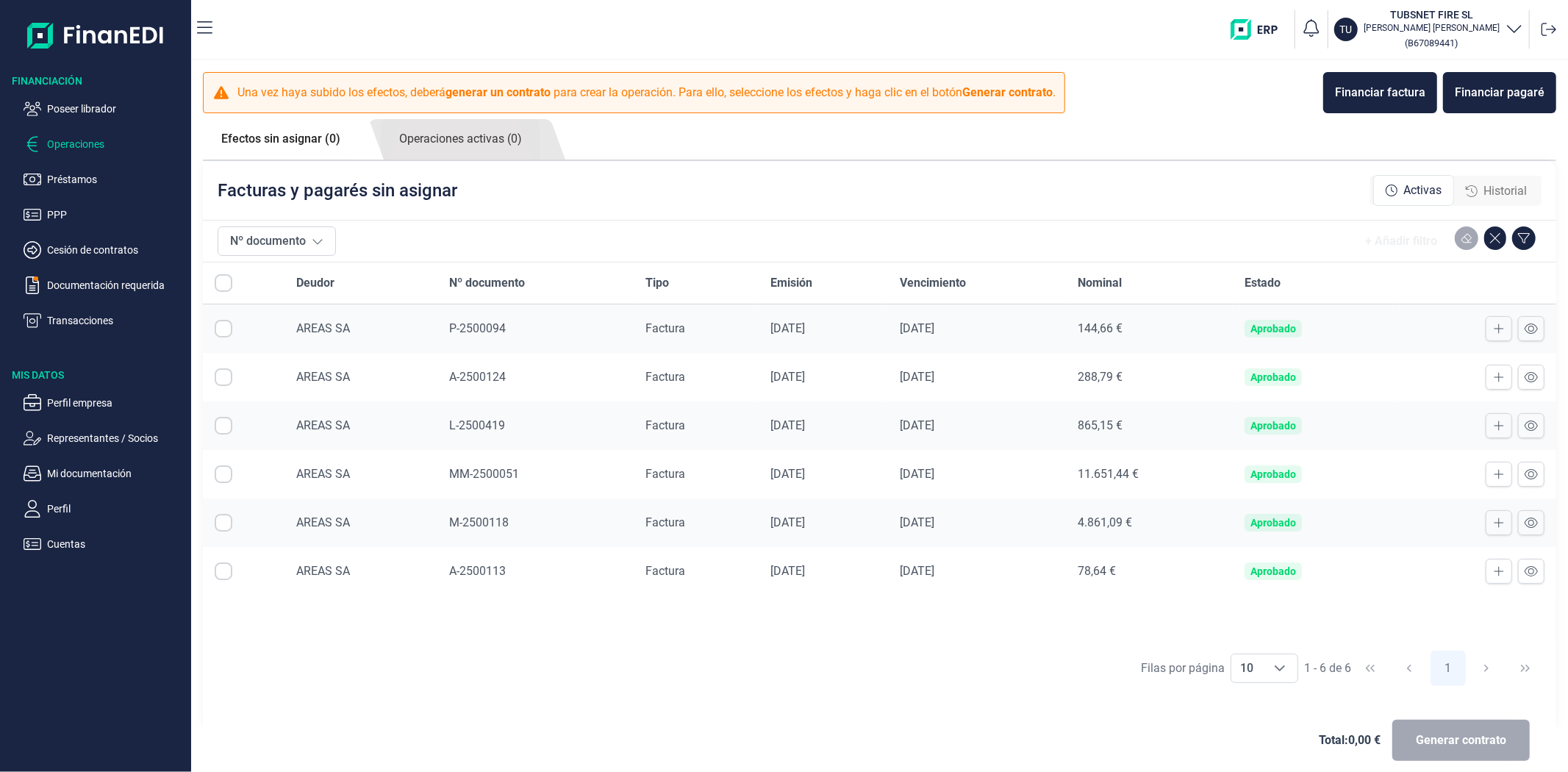
checkbox input "true"
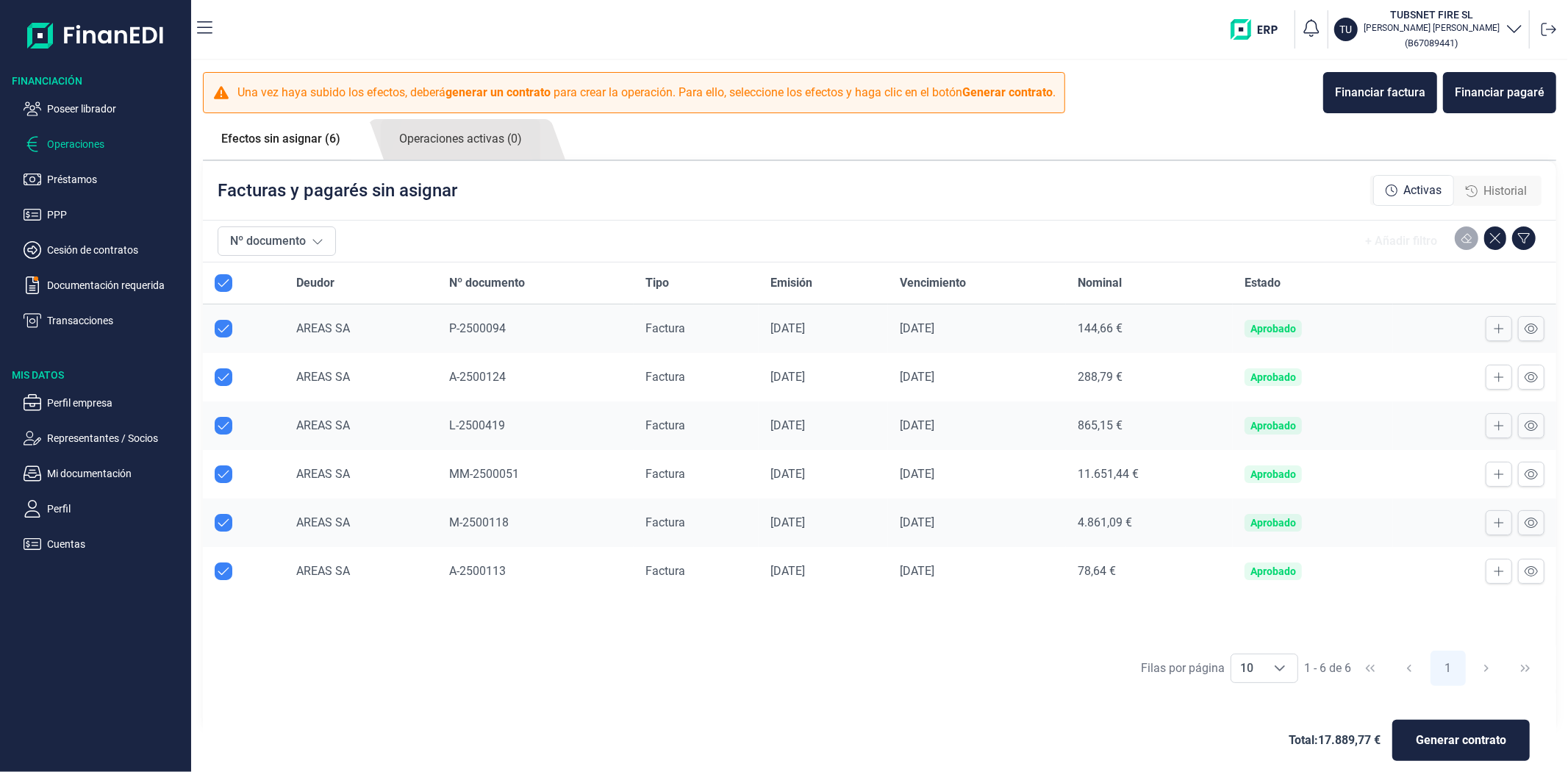
checkbox input "true"
click at [714, 152] on ul "Efectos sin asignar (6) Operaciones activas (0)" at bounding box center [880, 140] width 1354 height 42
click at [446, 147] on link "Operaciones activas (0)" at bounding box center [460, 139] width 159 height 40
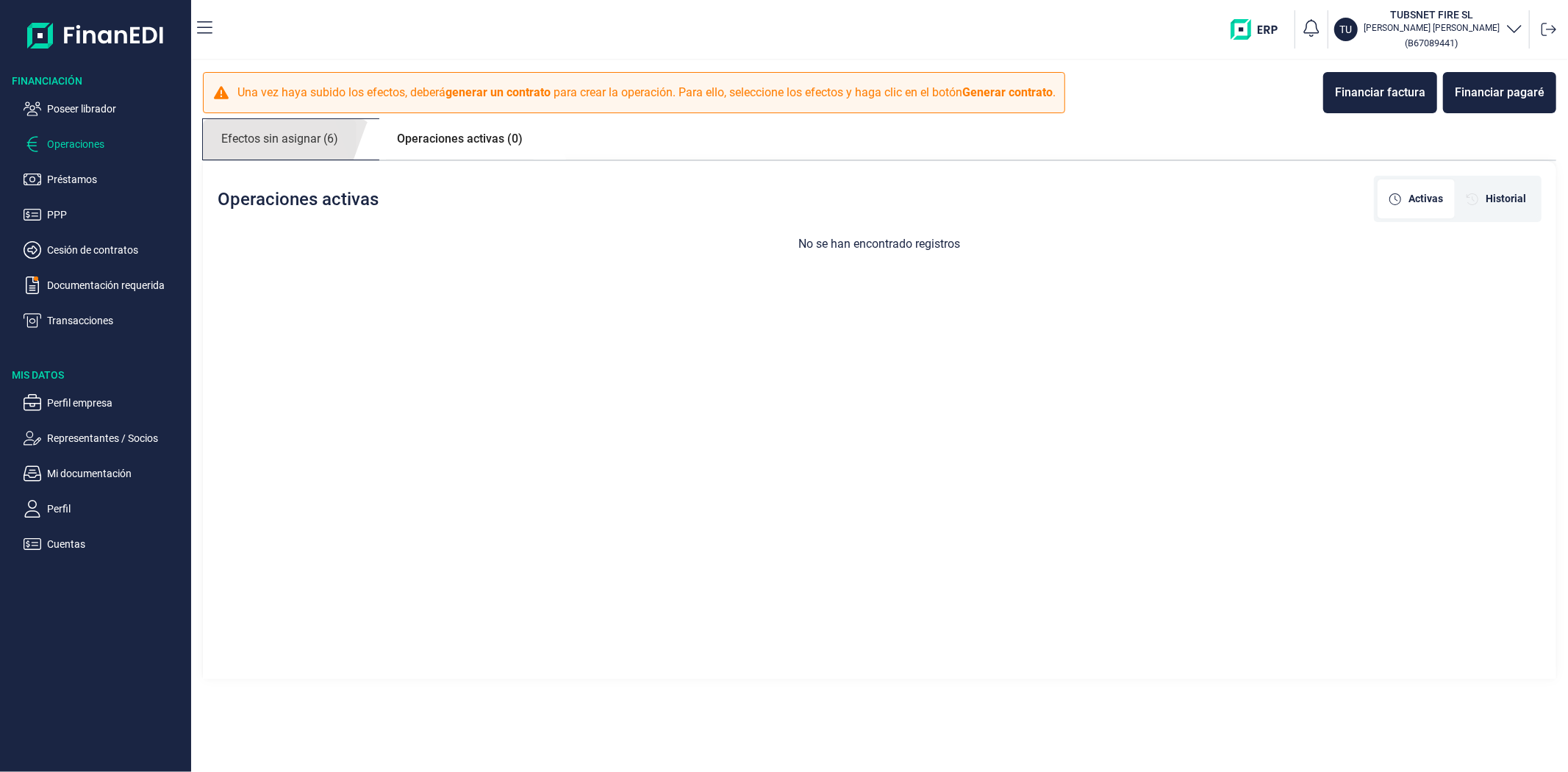
click at [342, 149] on link "Efectos sin asignar (6)" at bounding box center [279, 139] width 154 height 40
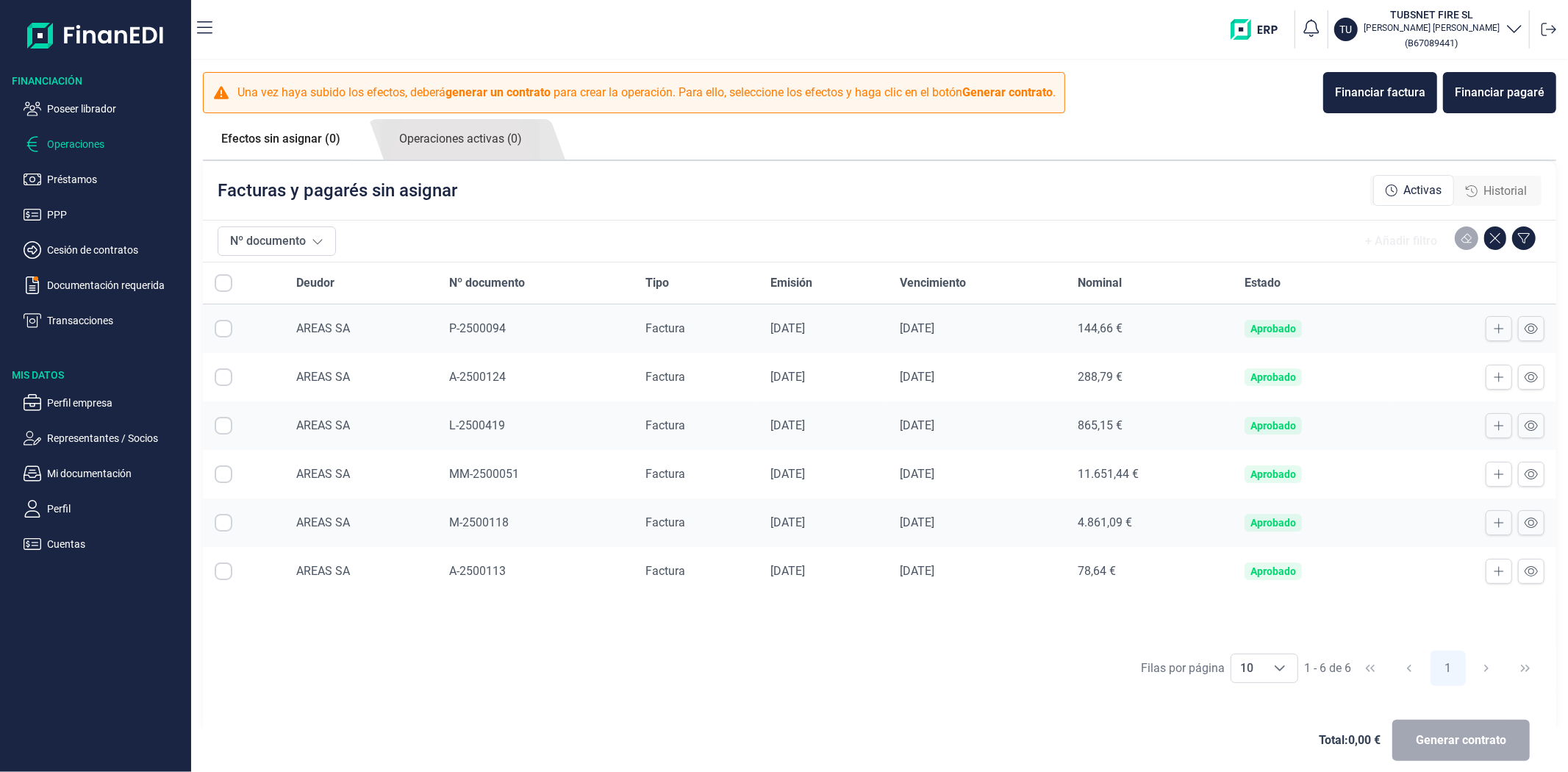
checkbox input "true"
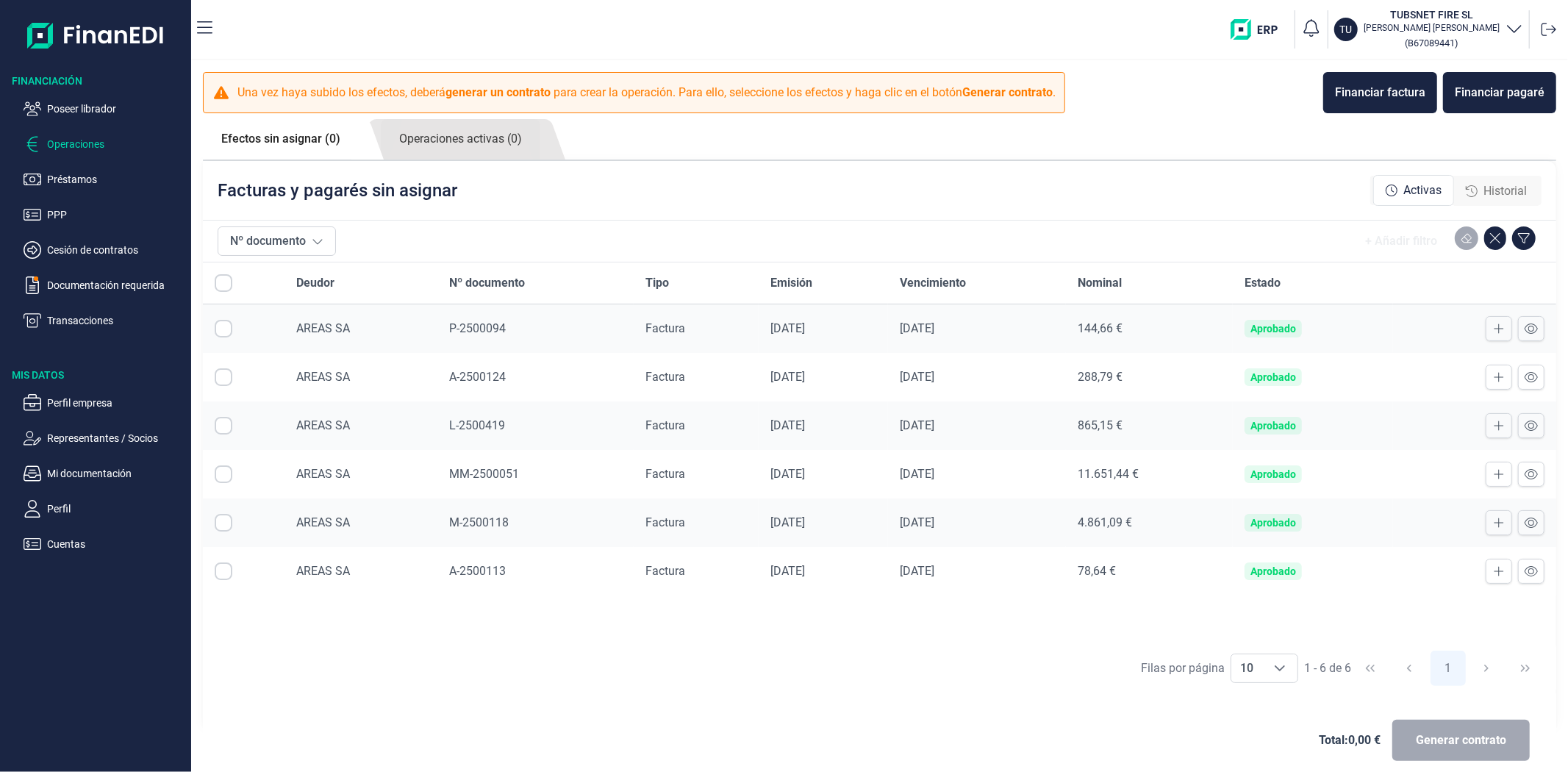
checkbox input "true"
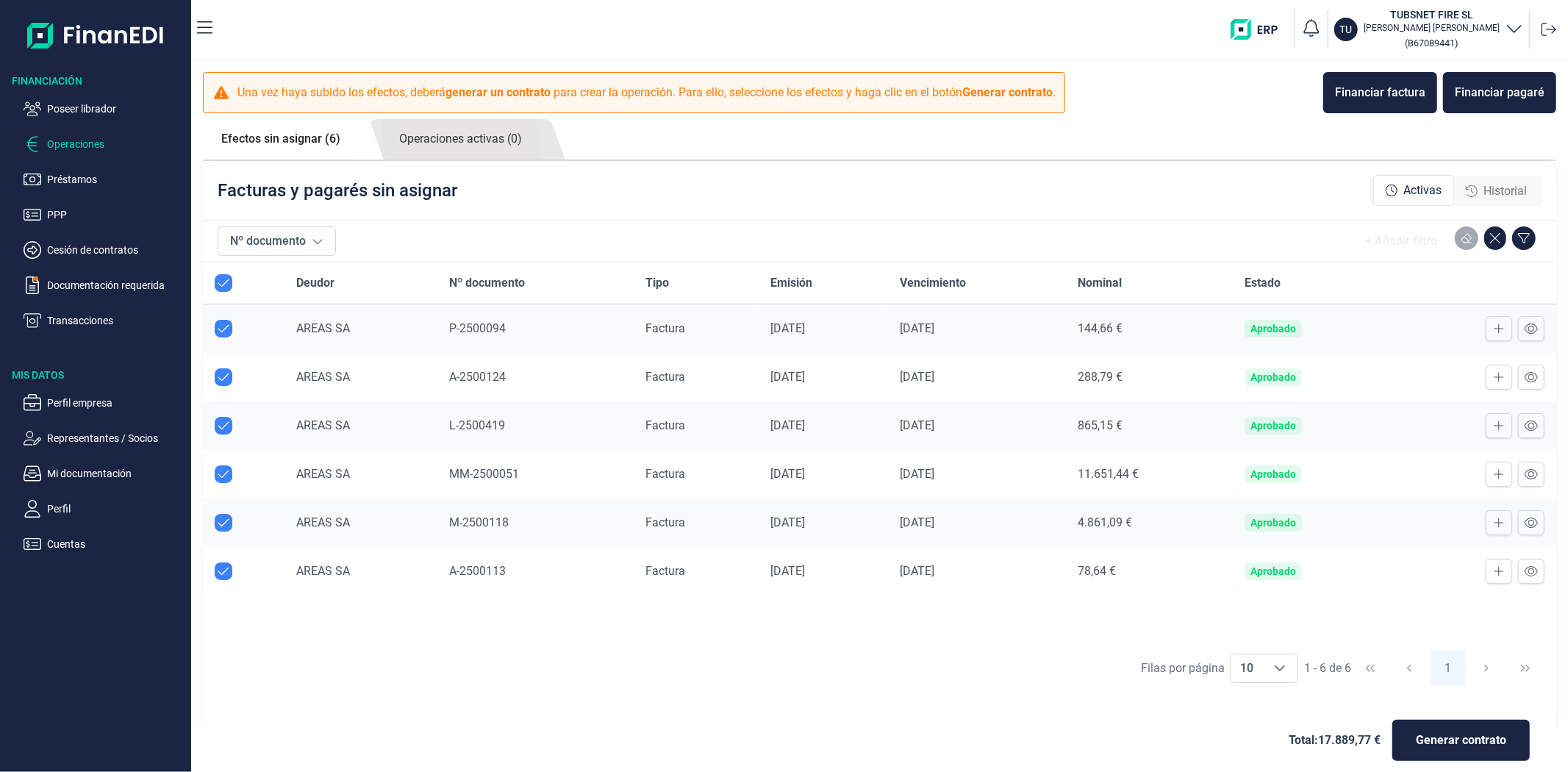
checkbox input "true"
click at [1179, 232] on div "+ Añadir filtro" at bounding box center [941, 241] width 1200 height 29
click at [709, 728] on div "Total: 17.889,77 € Generar contrato" at bounding box center [879, 740] width 1330 height 70
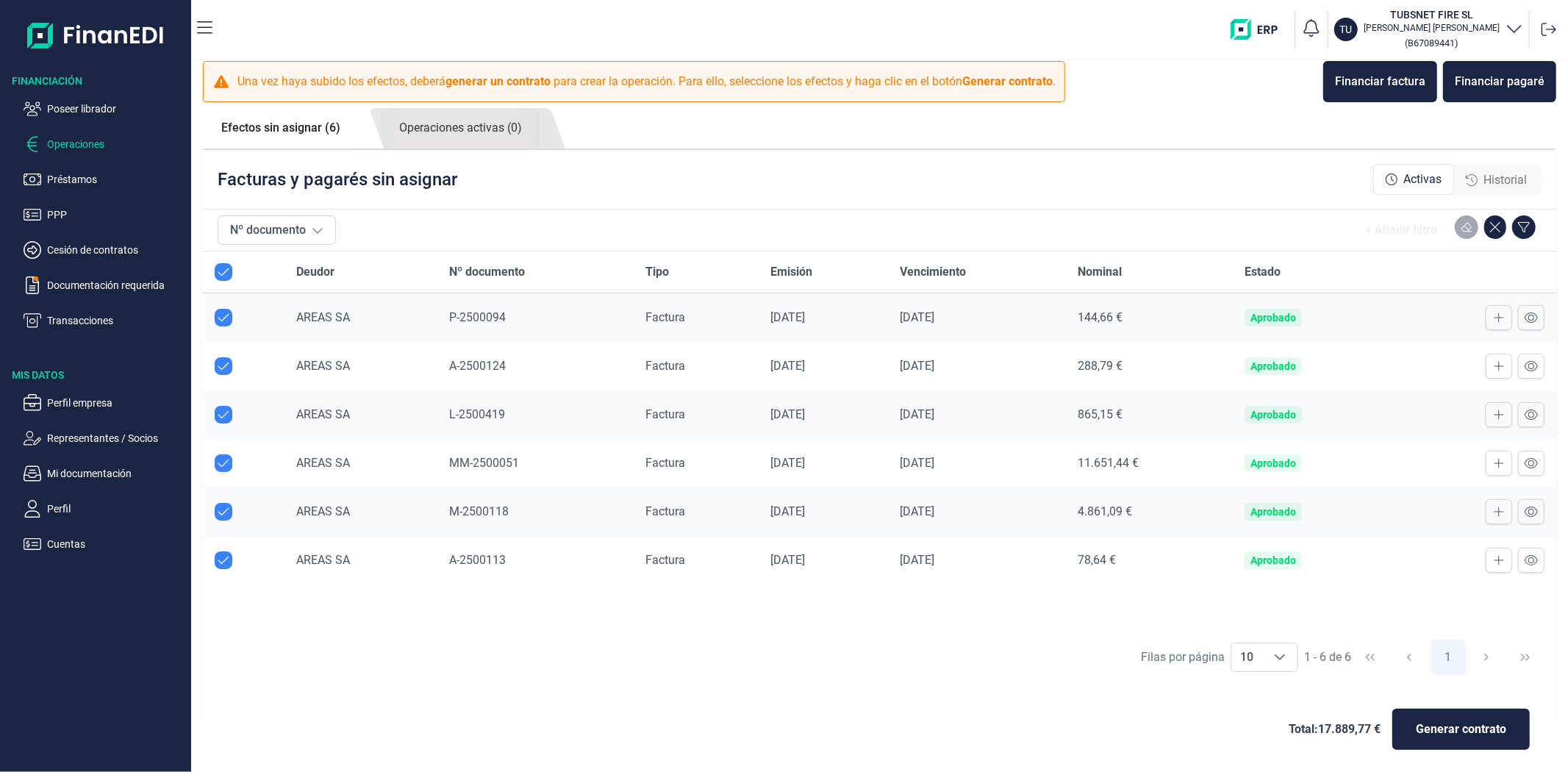
scroll to position [15, 0]
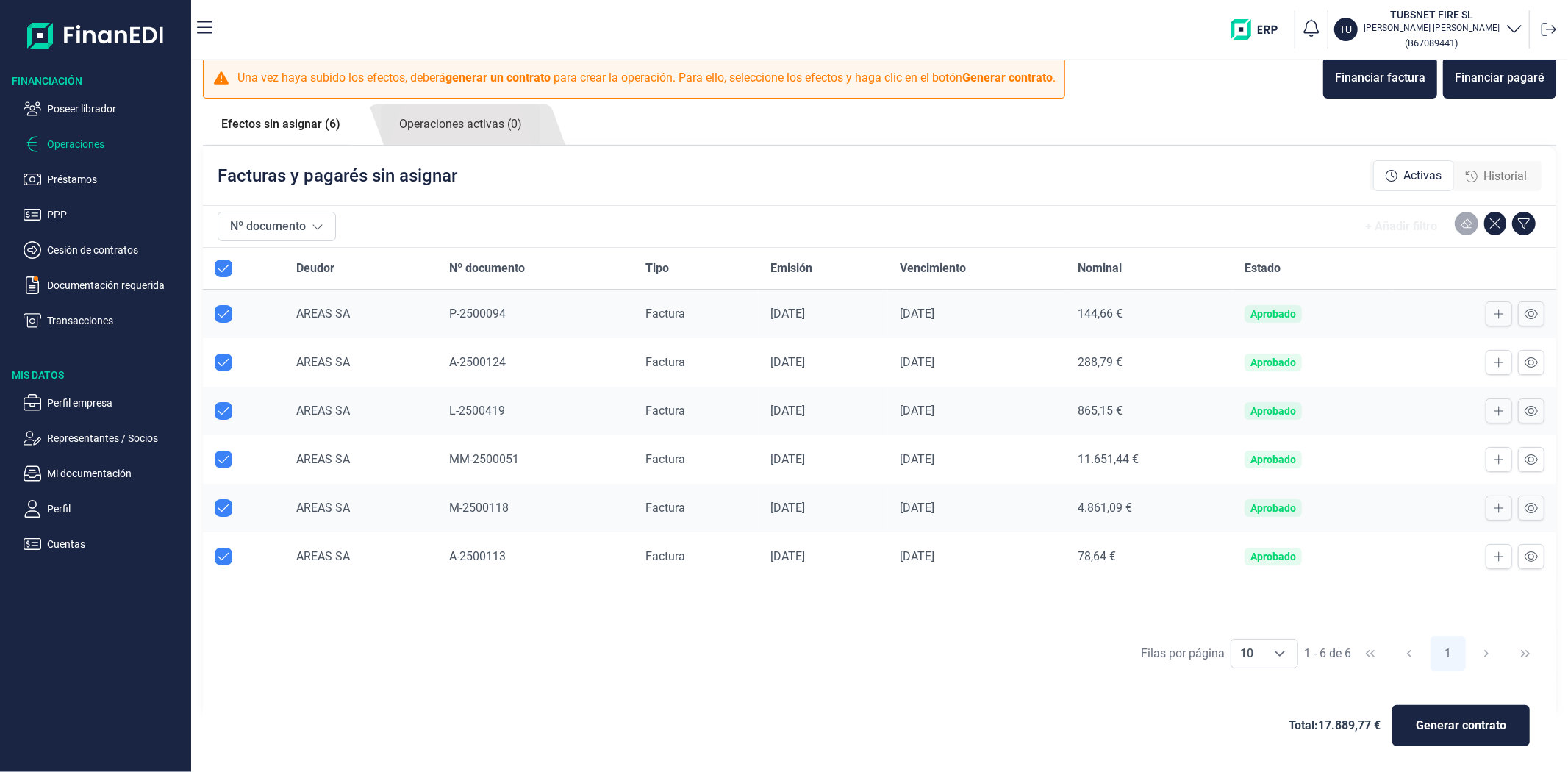
click at [965, 646] on div "Filas por página 10 10 10 1 - 6 de 6 1" at bounding box center [880, 653] width 1354 height 51
click at [910, 684] on div "Total: 17.889,77 € Generar contrato" at bounding box center [880, 726] width 1354 height 94
click at [982, 677] on div "Filas por página 10 10 10 1 - 6 de 6 1" at bounding box center [880, 653] width 1354 height 51
click at [824, 176] on div "Facturas y pagarés sin asignar Activas Historial" at bounding box center [880, 176] width 1354 height 59
click at [614, 633] on div "Filas por página 10 10 10 1 - 6 de 6 1" at bounding box center [880, 653] width 1354 height 51
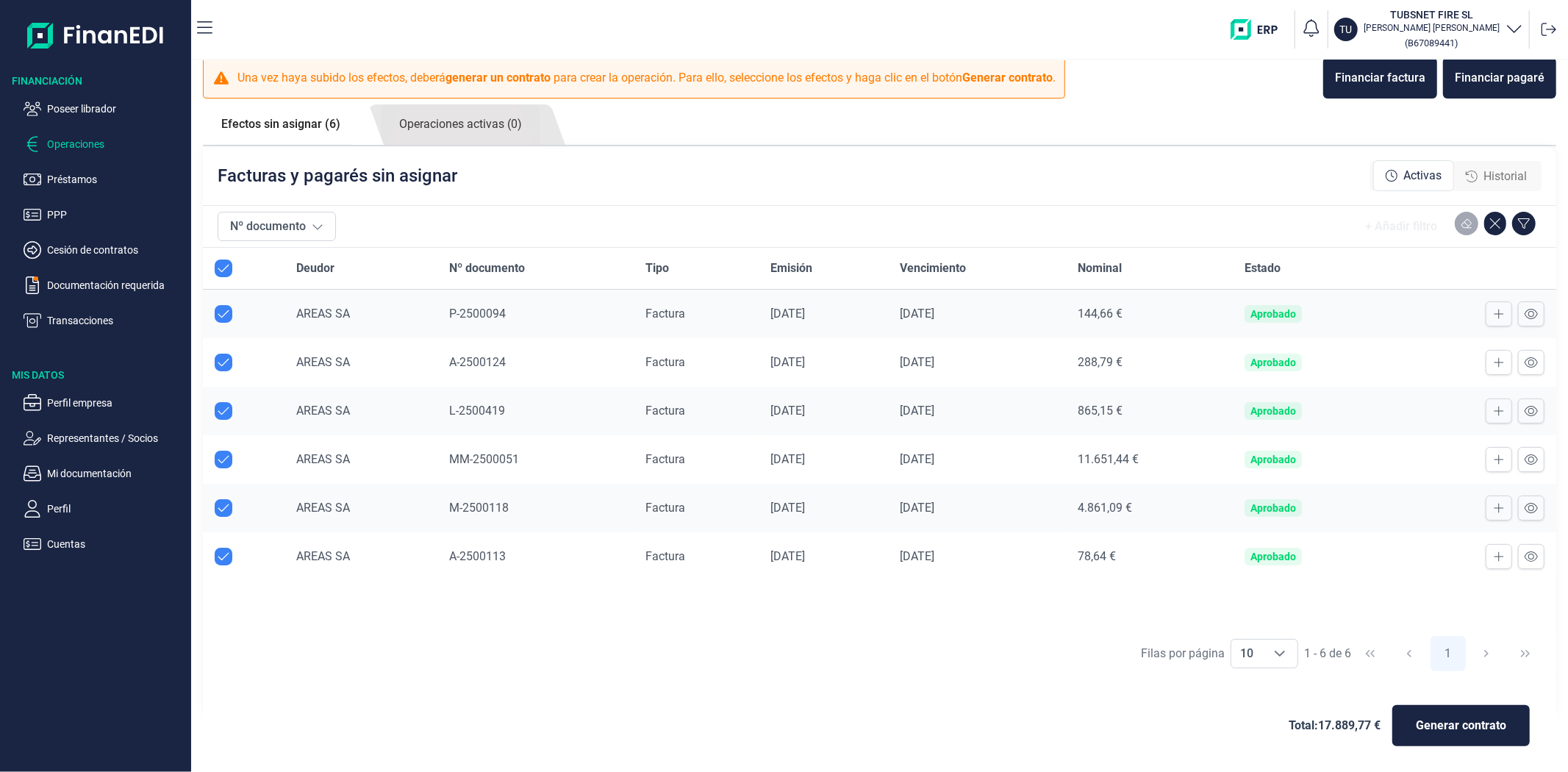
click at [614, 633] on div "Filas por página 10 10 10 1 - 6 de 6 1" at bounding box center [880, 653] width 1354 height 51
click at [928, 209] on div "Nº documento + Añadir filtro" at bounding box center [880, 226] width 1324 height 41
click at [795, 633] on div "Filas por página 10 10 10 1 - 6 de 6 1" at bounding box center [880, 653] width 1354 height 51
click at [801, 635] on div "Filas por página 10 10 10 1 - 6 de 6 1" at bounding box center [880, 653] width 1354 height 51
click at [909, 711] on div "Total: 17.889,77 € Generar contrato" at bounding box center [879, 725] width 1330 height 70
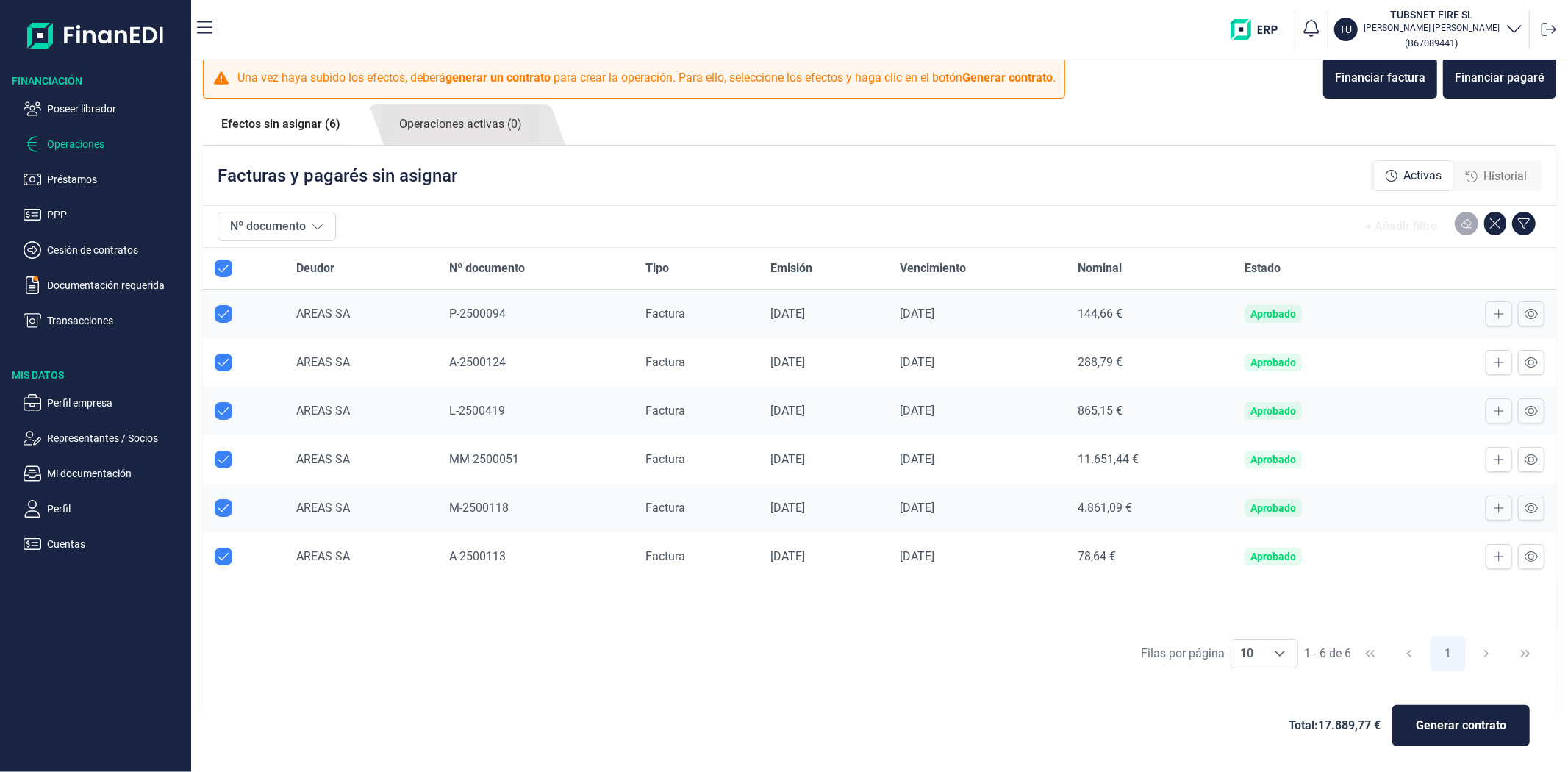
click at [1005, 675] on div "Filas por página 10 10 10 1 - 6 de 6 1" at bounding box center [880, 653] width 1354 height 51
